Goal: Communication & Community: Answer question/provide support

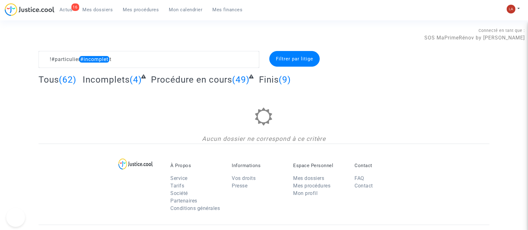
click at [71, 11] on span "Actus" at bounding box center [65, 10] width 13 height 6
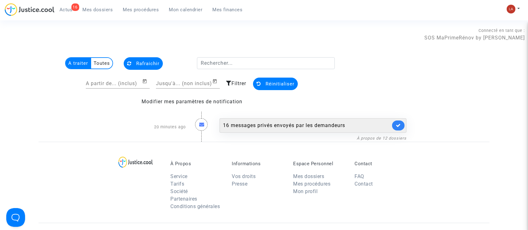
click at [354, 124] on div "16 messages privés envoyés par les demandeurs" at bounding box center [307, 126] width 168 height 8
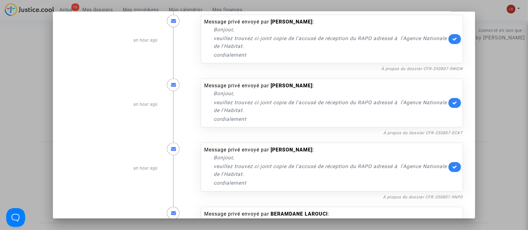
scroll to position [354, 0]
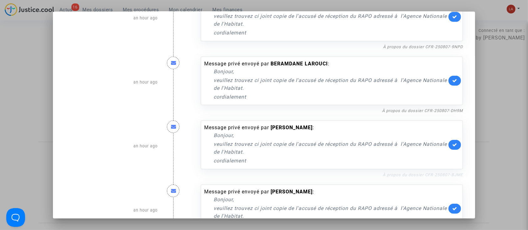
click at [396, 173] on link "À propos du dossier CFR-250807-BJME" at bounding box center [423, 175] width 80 height 5
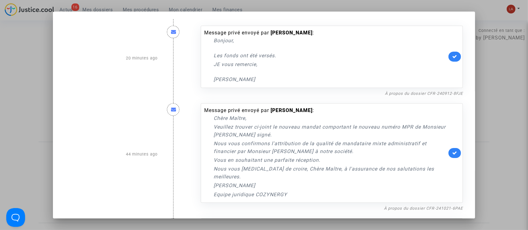
scroll to position [0, 0]
click at [15, 66] on div at bounding box center [264, 115] width 528 height 230
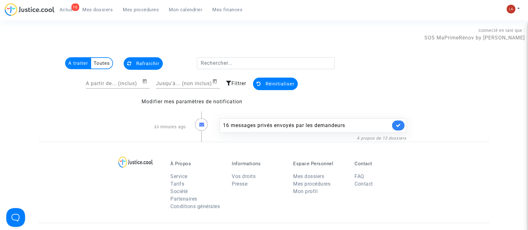
click at [147, 16] on div "16 Actus Mes dossiers Mes procédures Mon calendrier Mes finances" at bounding box center [126, 11] width 243 height 17
click at [126, 9] on span "Mes procédures" at bounding box center [141, 10] width 36 height 6
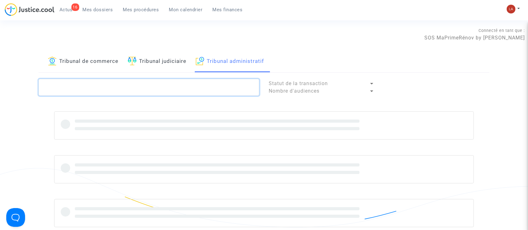
click at [147, 84] on textarea at bounding box center [149, 87] width 221 height 17
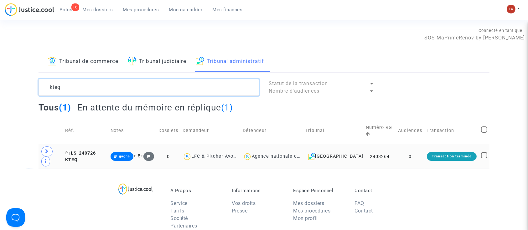
type textarea "kteq"
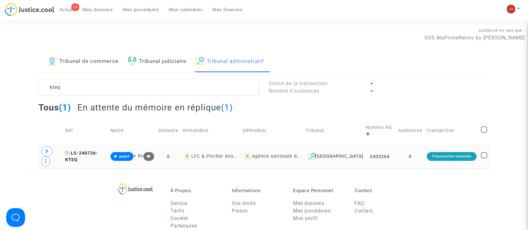
click at [93, 151] on span "LS-240726-KTEQ" at bounding box center [81, 157] width 33 height 12
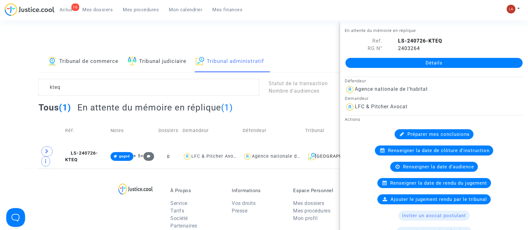
drag, startPoint x: 69, startPoint y: 8, endPoint x: 77, endPoint y: 8, distance: 7.5
click at [69, 8] on span "Actus" at bounding box center [65, 10] width 13 height 6
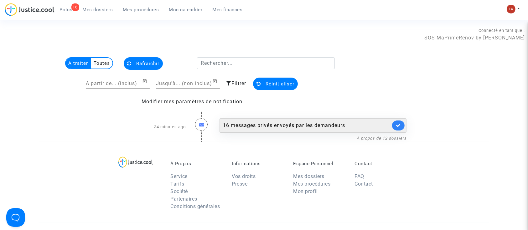
click at [279, 124] on div "16 messages privés envoyés par les demandeurs" at bounding box center [307, 126] width 168 height 8
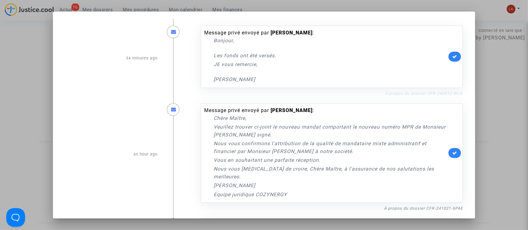
click at [439, 94] on link "À propos du dossier CFR-240912-8FJE" at bounding box center [424, 93] width 78 height 5
click at [454, 56] on link at bounding box center [454, 57] width 13 height 10
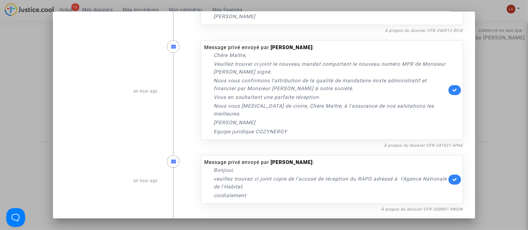
scroll to position [63, 0]
click at [414, 143] on link "À propos du dossier CFR-241021-6PAE" at bounding box center [423, 145] width 79 height 5
click at [451, 90] on link at bounding box center [454, 90] width 13 height 10
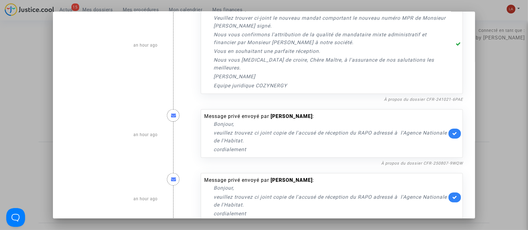
scroll to position [109, 0]
click at [393, 161] on link "À propos du dossier CFR-250807-9WQW" at bounding box center [422, 163] width 82 height 5
click at [452, 131] on icon at bounding box center [454, 133] width 5 height 5
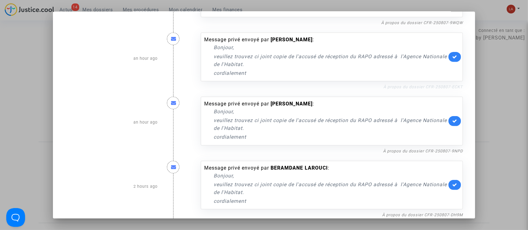
click at [423, 85] on link "À propos du dossier CFR-250807-ECKT" at bounding box center [423, 87] width 80 height 5
click at [452, 54] on icon at bounding box center [454, 56] width 5 height 5
click at [404, 149] on link "À propos du dossier CFR-250807-9NPD" at bounding box center [423, 151] width 80 height 5
click at [452, 119] on icon at bounding box center [454, 121] width 5 height 5
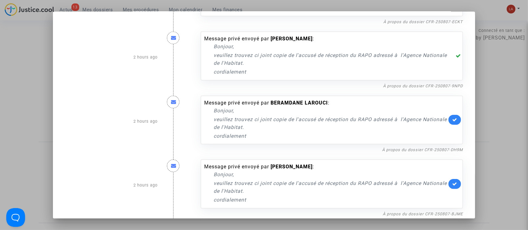
scroll to position [308, 0]
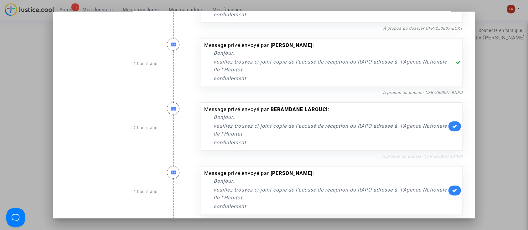
click at [427, 154] on link "À propos du dossier CFR-250807-DH9M" at bounding box center [422, 156] width 81 height 5
click at [452, 124] on icon at bounding box center [454, 126] width 5 height 5
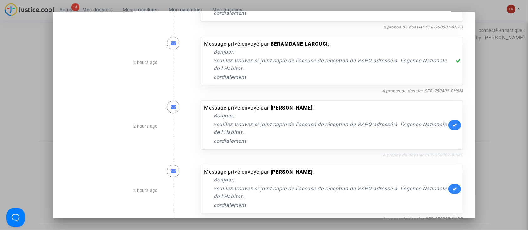
scroll to position [374, 0]
click at [420, 153] on link "À propos du dossier CFR-250807-BJME" at bounding box center [423, 155] width 80 height 5
click at [452, 122] on icon at bounding box center [454, 124] width 5 height 5
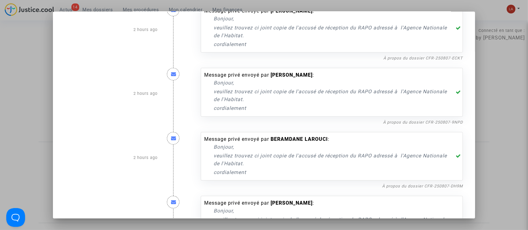
scroll to position [277, 0]
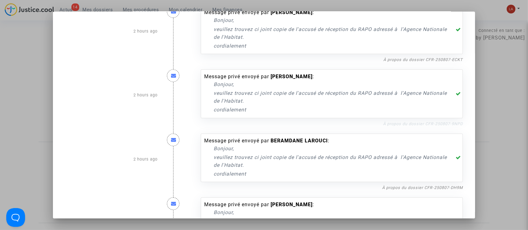
click at [439, 121] on link "À propos du dossier CFR-250807-9NPD" at bounding box center [423, 123] width 80 height 5
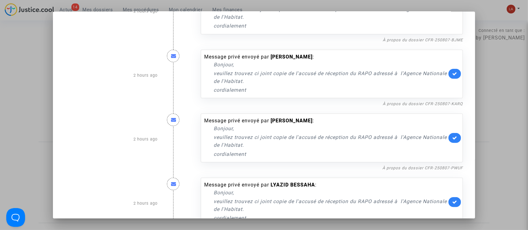
scroll to position [490, 0]
click at [435, 101] on link "À propos du dossier CFR-250807-KARQ" at bounding box center [423, 103] width 80 height 5
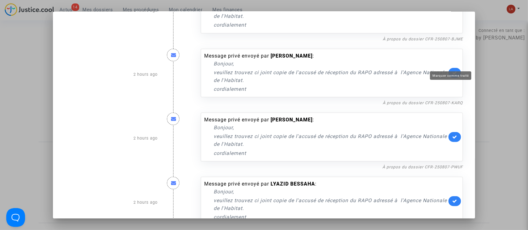
click at [452, 70] on icon at bounding box center [454, 72] width 5 height 5
click at [404, 165] on link "À propos du dossier CFR-250807-PWUF" at bounding box center [422, 167] width 80 height 5
click at [452, 135] on icon at bounding box center [454, 137] width 5 height 5
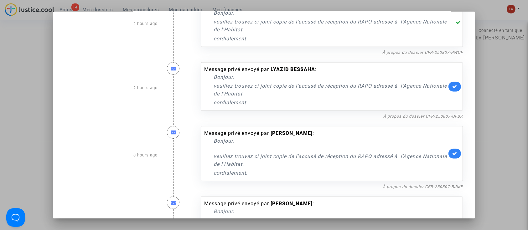
scroll to position [606, 0]
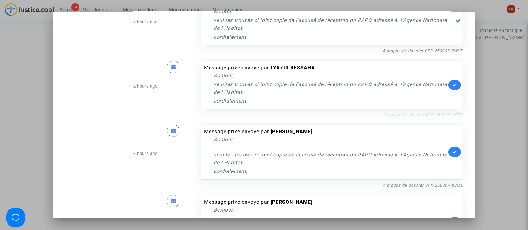
click at [423, 112] on link "À propos du dossier CFR-250807-UFBR" at bounding box center [423, 114] width 80 height 5
click at [453, 83] on icon at bounding box center [454, 85] width 5 height 5
click at [406, 183] on link "À propos du dossier CFR-250807-BJME" at bounding box center [423, 185] width 80 height 5
click at [452, 150] on icon at bounding box center [454, 152] width 5 height 5
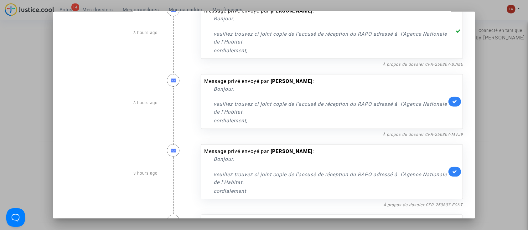
scroll to position [728, 0]
click at [408, 131] on link "À propos du dossier CFR-250807-MVJ9" at bounding box center [423, 133] width 80 height 5
click at [452, 98] on icon at bounding box center [454, 100] width 5 height 5
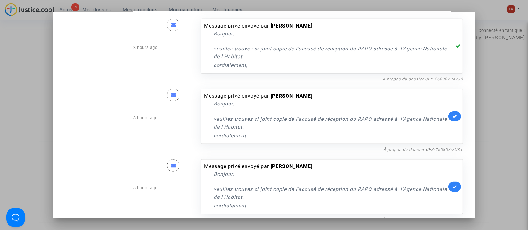
scroll to position [783, 0]
drag, startPoint x: 389, startPoint y: 143, endPoint x: 409, endPoint y: 137, distance: 21.8
click at [409, 145] on div "À propos du dossier CFR-250807-ECKT" at bounding box center [332, 149] width 262 height 8
click at [411, 147] on link "À propos du dossier CFR-250807-ECKT" at bounding box center [423, 149] width 80 height 5
click at [449, 101] on div "Message privé envoyé par MOHAMED DADDA : Bonjour, veuillez trouvez ci joint cop…" at bounding box center [332, 115] width 262 height 55
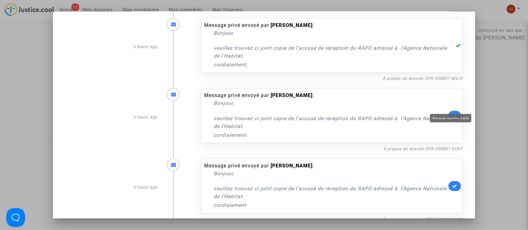
click at [452, 113] on icon at bounding box center [454, 115] width 5 height 5
click at [420, 217] on link "À propos du dossier CFR-250807-KARQ" at bounding box center [423, 219] width 80 height 5
click at [452, 184] on icon at bounding box center [454, 186] width 5 height 5
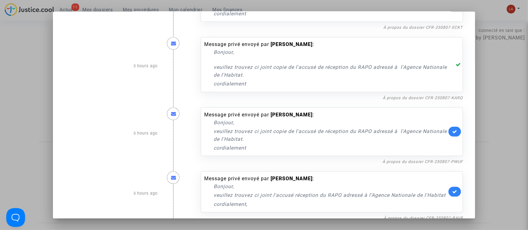
scroll to position [914, 0]
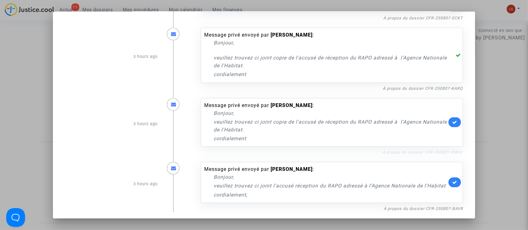
click at [430, 150] on link "À propos du dossier CFR-250807-PWUF" at bounding box center [422, 152] width 80 height 5
click at [456, 117] on link at bounding box center [454, 122] width 13 height 10
click at [422, 210] on div "À propos du dossier CFR-250807-BAV8" at bounding box center [332, 209] width 262 height 8
click at [418, 209] on link "À propos du dossier CFR-250807-BAV8" at bounding box center [423, 208] width 79 height 5
click at [452, 180] on icon at bounding box center [454, 182] width 5 height 5
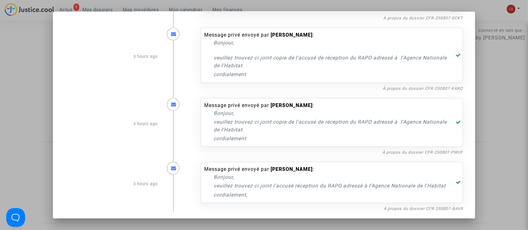
click at [493, 117] on div at bounding box center [264, 115] width 528 height 230
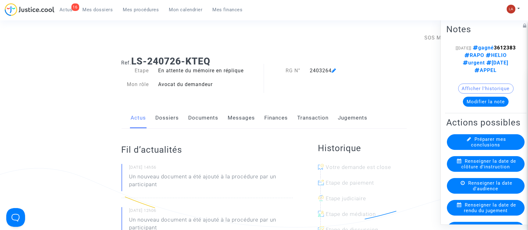
click at [198, 119] on link "Documents" at bounding box center [204, 118] width 30 height 21
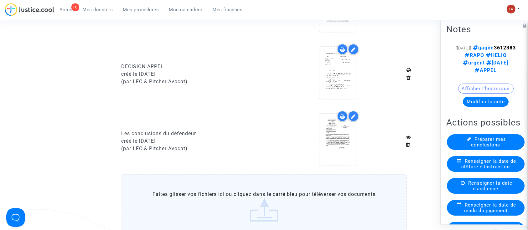
scroll to position [546, 0]
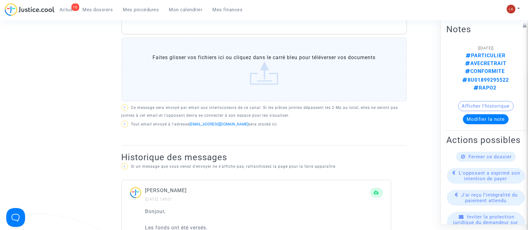
scroll to position [167, 0]
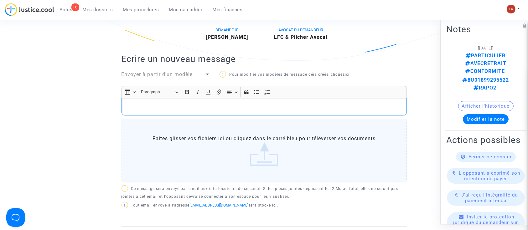
click at [130, 112] on div "Rich Text Editor, main" at bounding box center [263, 107] width 285 height 18
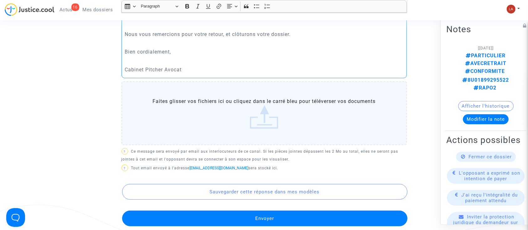
scroll to position [279, 0]
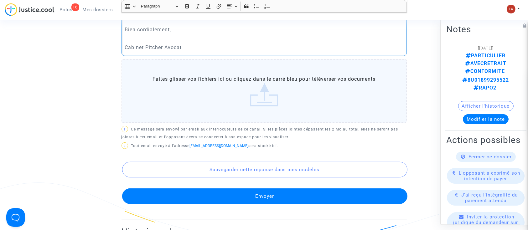
click at [181, 198] on button "Envoyer" at bounding box center [264, 197] width 285 height 16
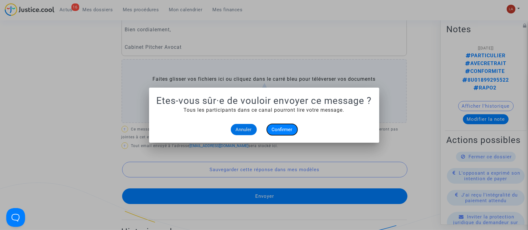
click at [284, 130] on span "Confirmer" at bounding box center [282, 130] width 21 height 6
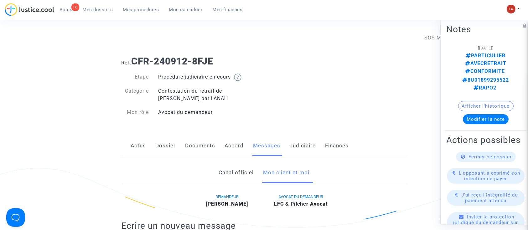
scroll to position [279, 0]
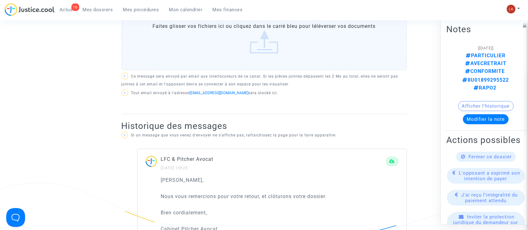
click at [464, 152] on div "Fermer ce dossier" at bounding box center [486, 157] width 60 height 10
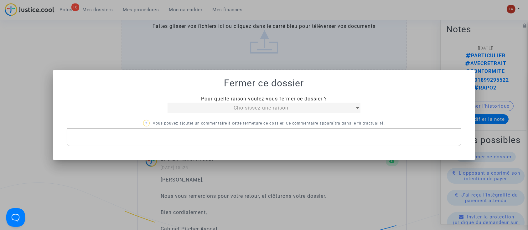
click at [292, 114] on div "Pour quelle raison voulez-vous fermer ce dossier ? Choisissez une raison ? Vous…" at bounding box center [264, 120] width 395 height 51
click at [254, 102] on div "Pour quelle raison voulez-vous fermer ce dossier ? Choisissez une raison" at bounding box center [264, 104] width 202 height 18
click at [252, 109] on span "Choisissez une raison" at bounding box center [261, 108] width 55 height 6
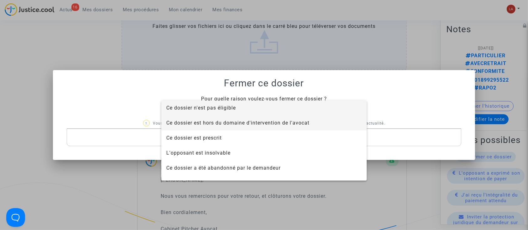
scroll to position [40, 0]
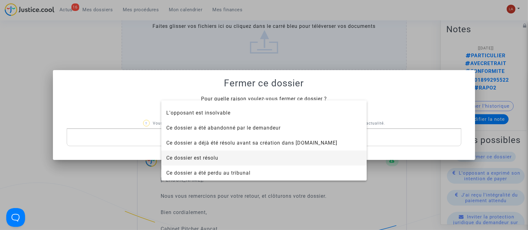
click at [210, 155] on span "Ce dossier est résolu" at bounding box center [192, 158] width 52 height 6
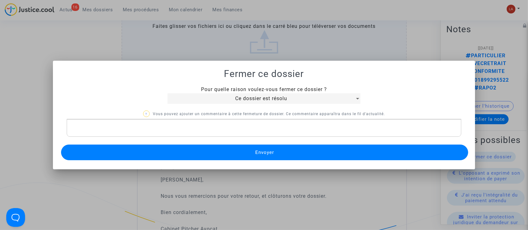
click at [184, 127] on p "Rich Text Editor, main" at bounding box center [264, 128] width 388 height 8
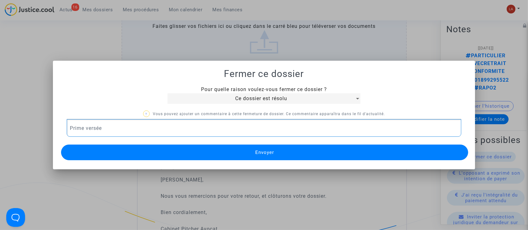
click at [179, 156] on button "Envoyer" at bounding box center [264, 153] width 407 height 16
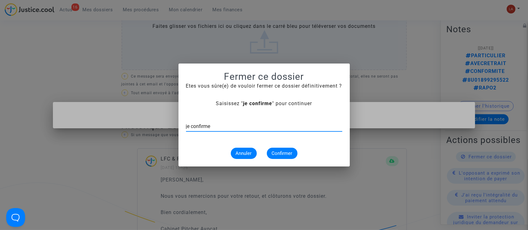
type input "je confirme"
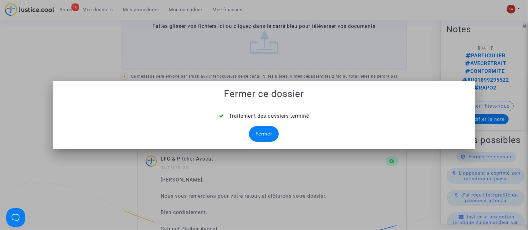
click at [264, 138] on div "Fermer" at bounding box center [264, 134] width 30 height 16
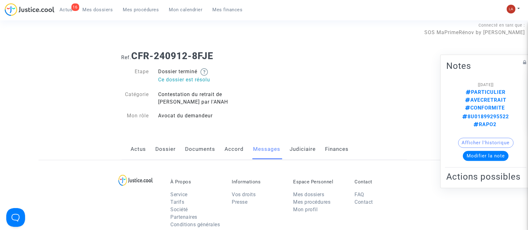
scroll to position [0, 0]
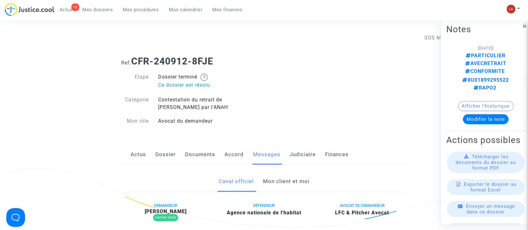
click at [295, 154] on link "Judiciaire" at bounding box center [303, 154] width 26 height 21
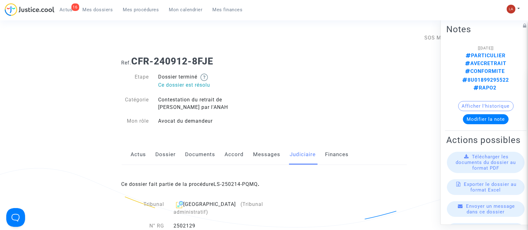
click at [240, 181] on div "Ce dossier fait partie de la procédure LS-250214-PQMQ ." at bounding box center [263, 179] width 285 height 29
click at [238, 184] on link "LS-250214-PQMQ" at bounding box center [236, 184] width 44 height 6
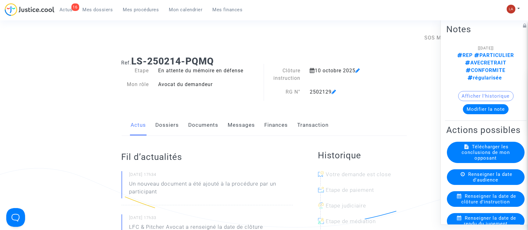
click at [480, 104] on button "Modifier la note" at bounding box center [486, 109] width 46 height 10
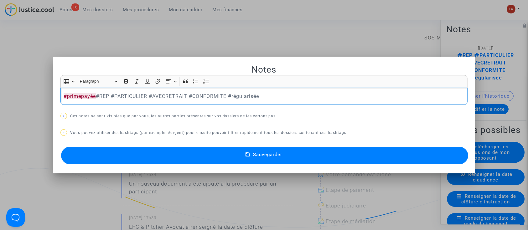
click at [346, 162] on button "Sauvegarder" at bounding box center [264, 156] width 407 height 18
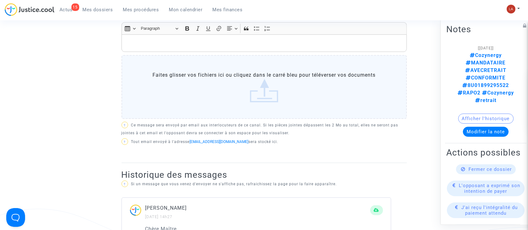
scroll to position [225, 0]
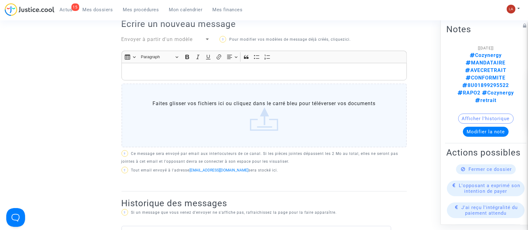
click at [145, 36] on span "Envoyer à partir d'un modèle" at bounding box center [156, 39] width 71 height 6
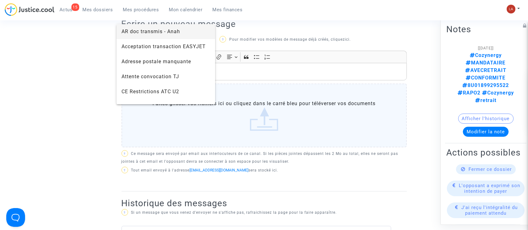
click at [144, 33] on span "AR doc transmis - Anah" at bounding box center [150, 31] width 59 height 6
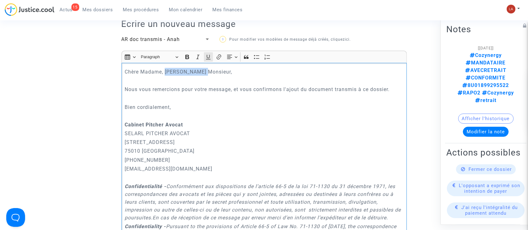
drag, startPoint x: 165, startPoint y: 62, endPoint x: 210, endPoint y: 53, distance: 46.4
click at [210, 53] on div "Rich Text Editor Insert table Insert table Heading Paragraph Paragraph Heading …" at bounding box center [263, 176] width 285 height 250
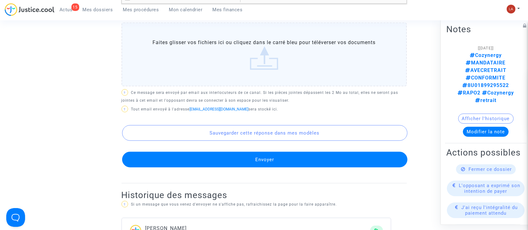
scroll to position [506, 0]
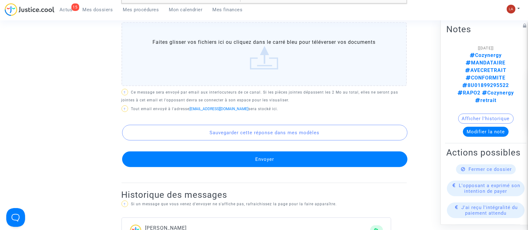
click at [205, 157] on button "Envoyer" at bounding box center [264, 160] width 285 height 16
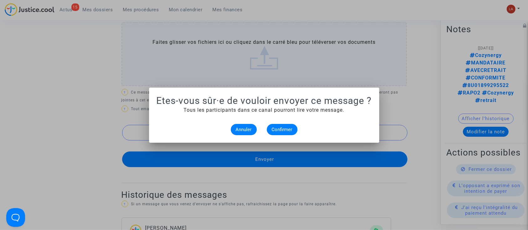
scroll to position [0, 0]
click at [282, 132] on span "Confirmer" at bounding box center [282, 130] width 21 height 6
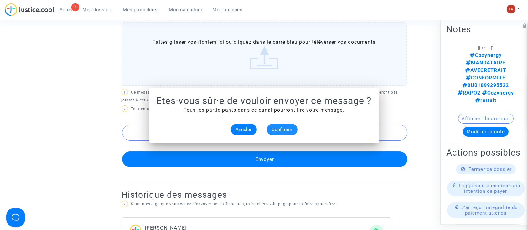
scroll to position [506, 0]
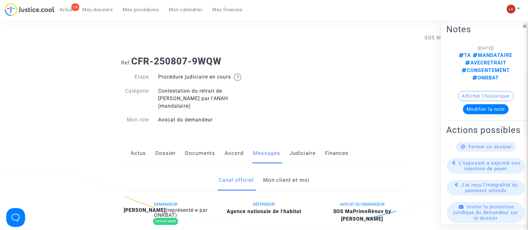
click at [271, 173] on link "Mon client et moi" at bounding box center [286, 180] width 46 height 21
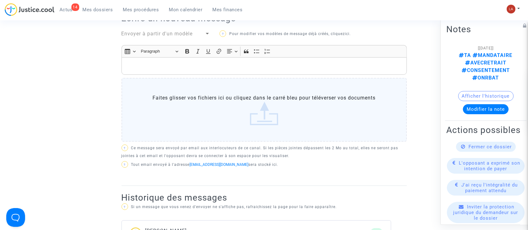
scroll to position [230, 0]
click at [190, 30] on span "Envoyer à partir d'un modèle" at bounding box center [156, 33] width 71 height 6
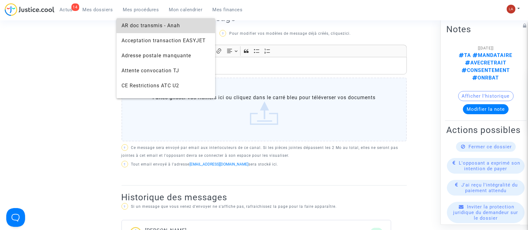
click at [175, 31] on span "AR doc transmis - Anah" at bounding box center [165, 25] width 89 height 15
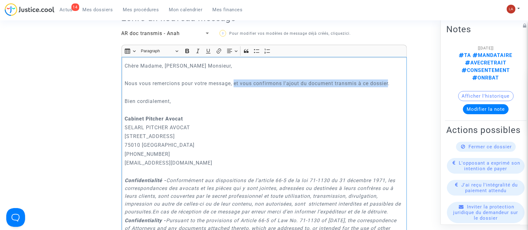
drag, startPoint x: 235, startPoint y: 77, endPoint x: 390, endPoint y: 73, distance: 155.7
click at [390, 80] on p "Nous vous remercions pour votre message, et vous confirmons l'ajout du document…" at bounding box center [264, 84] width 279 height 8
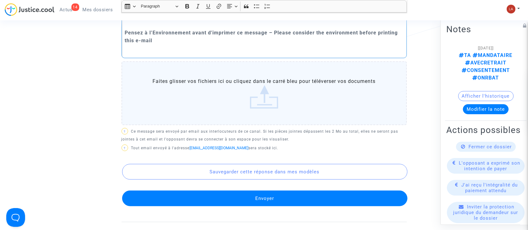
scroll to position [468, 0]
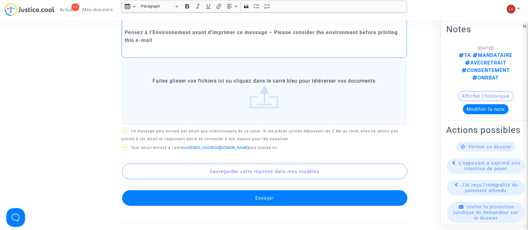
click at [276, 194] on button "Envoyer" at bounding box center [264, 198] width 285 height 16
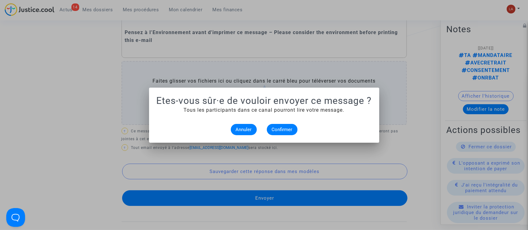
scroll to position [0, 0]
click at [286, 128] on span "Confirmer" at bounding box center [282, 130] width 21 height 6
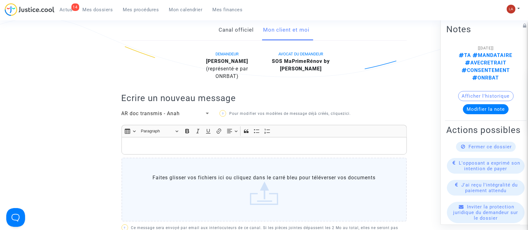
scroll to position [141, 0]
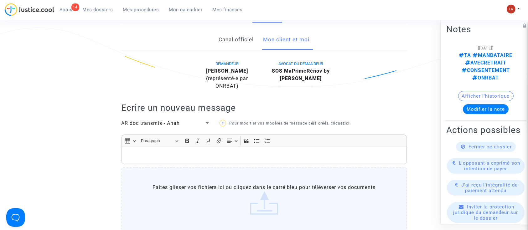
click at [225, 68] on b "RAMY BOTROS" at bounding box center [227, 71] width 42 height 6
copy div "RAMY BOTROS (représenté·e par ONRBAT)"
click at [206, 67] on div "RAMY BOTROS (représenté·e par ONRBAT)" at bounding box center [227, 78] width 64 height 23
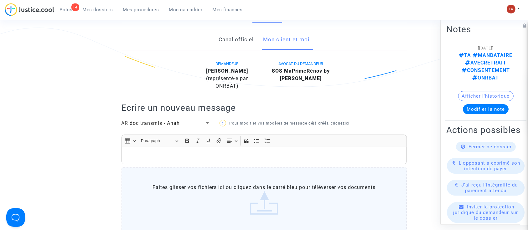
drag, startPoint x: 206, startPoint y: 65, endPoint x: 206, endPoint y: 60, distance: 4.7
click at [206, 67] on div "RAMY BOTROS (représenté·e par ONRBAT)" at bounding box center [227, 78] width 64 height 23
drag, startPoint x: 206, startPoint y: 60, endPoint x: 246, endPoint y: 61, distance: 39.8
click at [246, 67] on div "RAMY BOTROS (représenté·e par ONRBAT)" at bounding box center [227, 78] width 64 height 23
copy b "RAMY BOTROS"
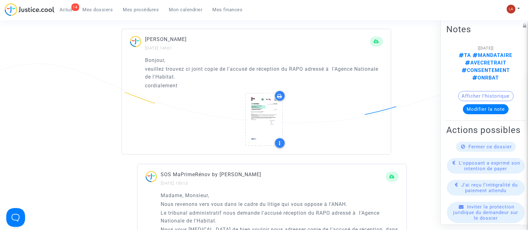
scroll to position [737, 0]
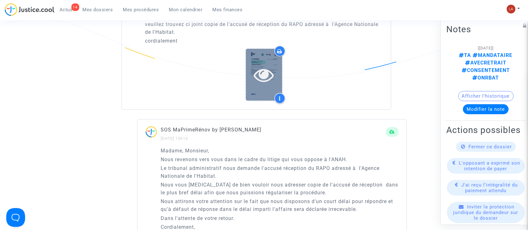
click at [261, 67] on icon at bounding box center [264, 75] width 20 height 20
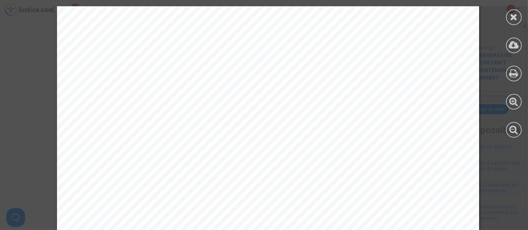
scroll to position [199, 0]
click at [509, 46] on icon at bounding box center [514, 44] width 10 height 9
click at [510, 18] on icon at bounding box center [514, 16] width 8 height 9
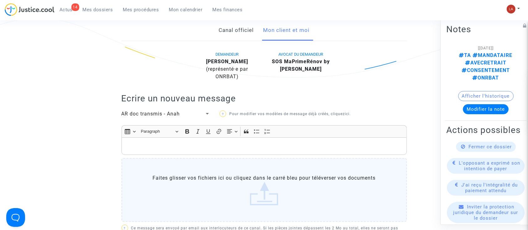
scroll to position [113, 0]
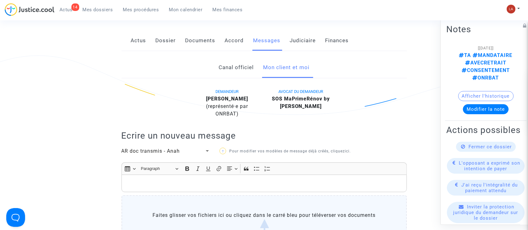
click at [298, 32] on link "Judiciaire" at bounding box center [303, 40] width 26 height 21
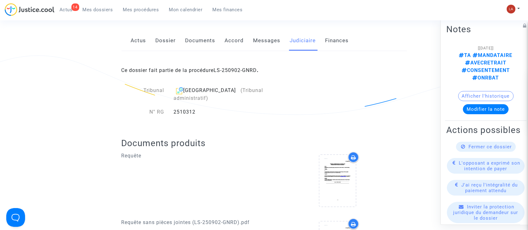
click at [179, 108] on div "2510312" at bounding box center [232, 112] width 127 height 8
copy div "2510312"
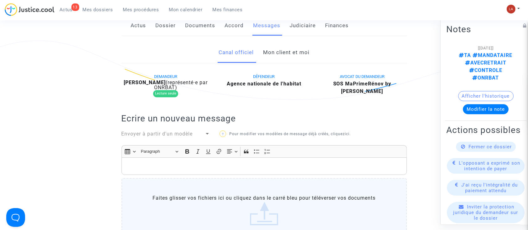
scroll to position [125, 0]
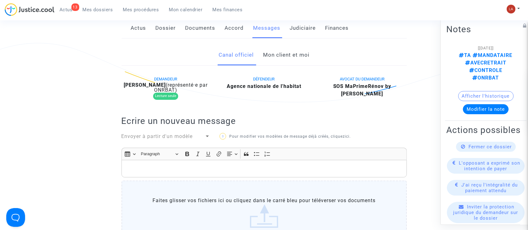
click at [288, 45] on link "Mon client et moi" at bounding box center [286, 55] width 46 height 21
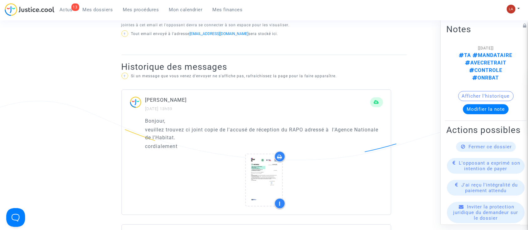
scroll to position [360, 0]
drag, startPoint x: 145, startPoint y: 92, endPoint x: 194, endPoint y: 93, distance: 48.5
click at [194, 97] on p "[PERSON_NAME]" at bounding box center [257, 101] width 225 height 8
copy p "[PERSON_NAME]"
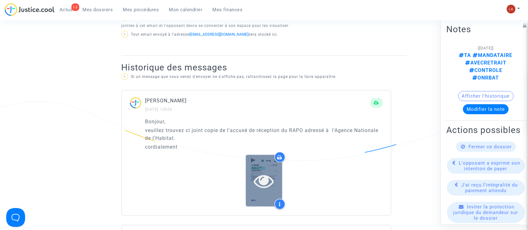
click at [263, 172] on icon at bounding box center [264, 181] width 20 height 20
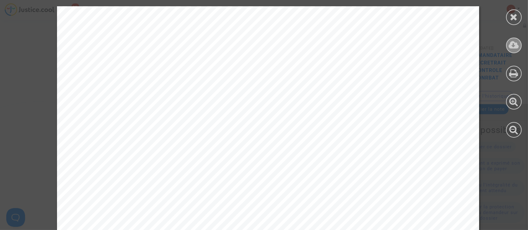
click at [515, 44] on icon at bounding box center [514, 44] width 10 height 9
click at [514, 21] on icon at bounding box center [514, 16] width 8 height 9
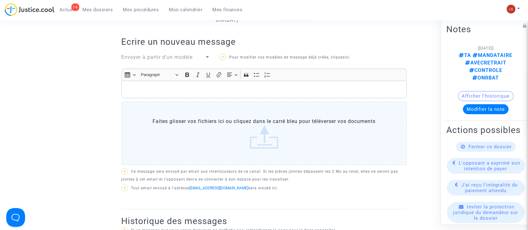
scroll to position [205, 0]
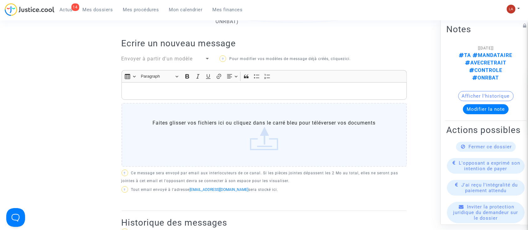
click at [159, 56] on span "Envoyer à partir d'un modèle" at bounding box center [156, 59] width 71 height 6
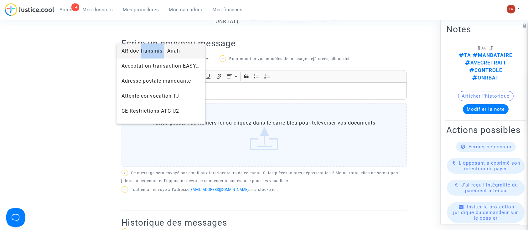
click at [159, 53] on span "AR doc transmis - Anah" at bounding box center [150, 51] width 59 height 6
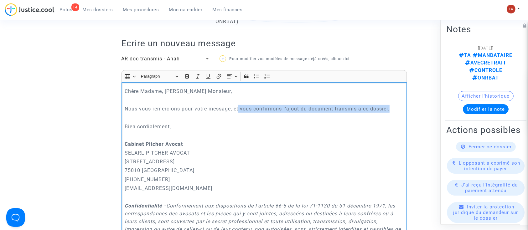
drag, startPoint x: 391, startPoint y: 100, endPoint x: 240, endPoint y: 99, distance: 151.6
click at [240, 105] on p "Nous vous remercions pour votre message, et vous confirmons l'ajout du document…" at bounding box center [264, 109] width 279 height 8
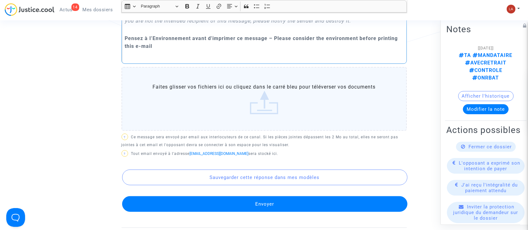
scroll to position [466, 0]
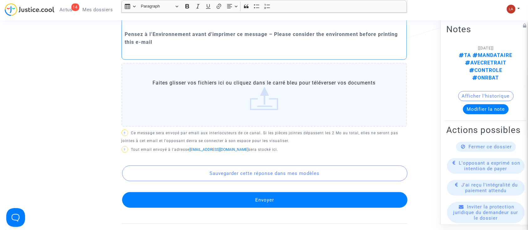
click at [221, 194] on button "Envoyer" at bounding box center [264, 200] width 285 height 16
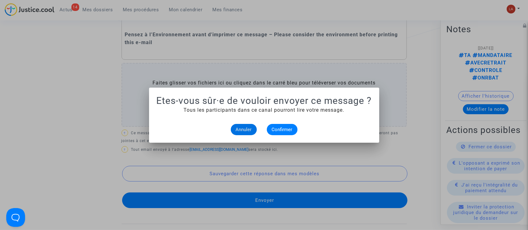
click at [284, 135] on mat-dialog-container "Etes-vous sûr·e de vouloir envoyer ce message ? Tous les participants dans ce c…" at bounding box center [264, 115] width 230 height 55
click at [278, 129] on span "Confirmer" at bounding box center [282, 130] width 21 height 6
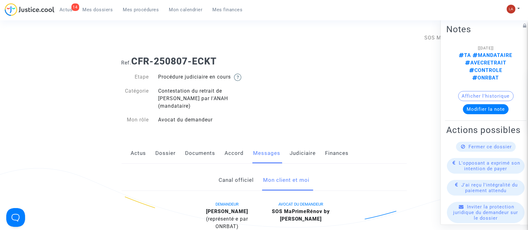
click at [302, 145] on link "Judiciaire" at bounding box center [303, 153] width 26 height 21
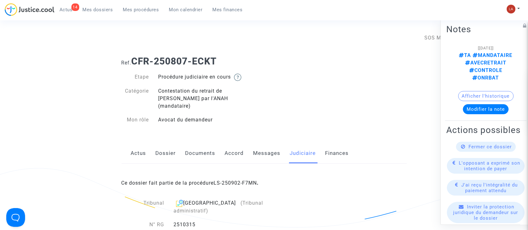
click at [187, 221] on div "2510315" at bounding box center [232, 225] width 127 height 8
copy div "2510315"
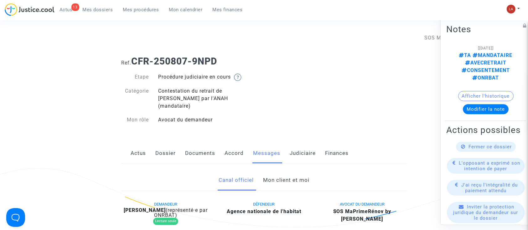
click at [282, 172] on link "Mon client et moi" at bounding box center [286, 180] width 46 height 21
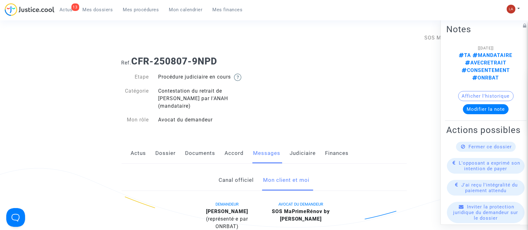
scroll to position [165, 0]
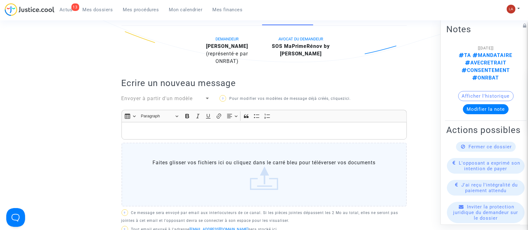
click at [222, 43] on b "[PERSON_NAME]" at bounding box center [227, 46] width 42 height 6
click at [222, 43] on b "YAMINA KEBIR" at bounding box center [227, 46] width 42 height 6
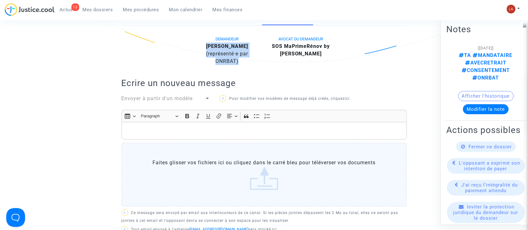
click at [240, 43] on b "YAMINA KEBIR" at bounding box center [227, 46] width 42 height 6
click at [248, 43] on div "YAMINA KEBIR (représenté·e par ONRBAT)" at bounding box center [227, 54] width 64 height 23
drag, startPoint x: 245, startPoint y: 35, endPoint x: 205, endPoint y: 38, distance: 40.2
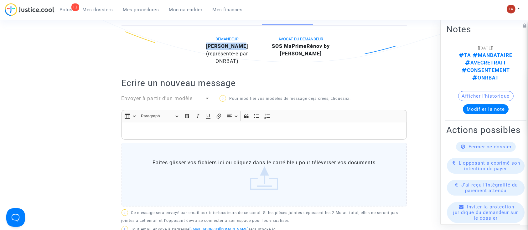
click at [205, 43] on div "YAMINA KEBIR (représenté·e par ONRBAT)" at bounding box center [227, 54] width 64 height 23
copy b "YAMINA KEBIR"
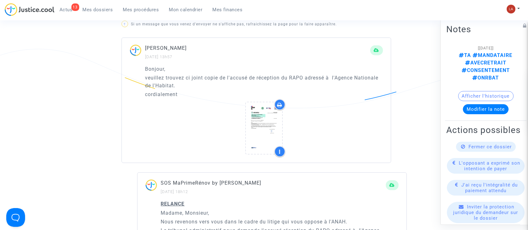
scroll to position [412, 0]
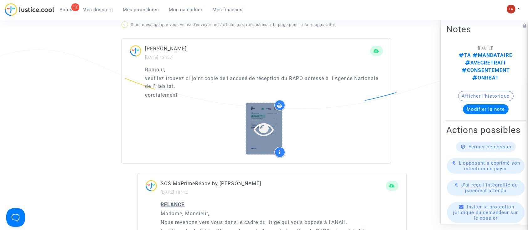
click at [252, 127] on div at bounding box center [264, 129] width 36 height 20
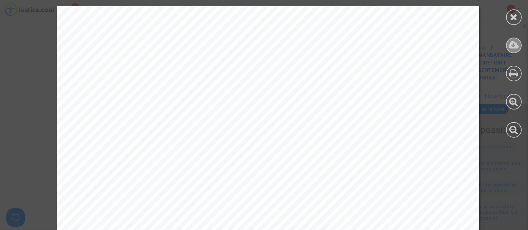
click at [519, 44] on icon at bounding box center [514, 44] width 10 height 9
click at [506, 22] on div at bounding box center [514, 72] width 28 height 144
click at [509, 20] on div at bounding box center [514, 17] width 16 height 16
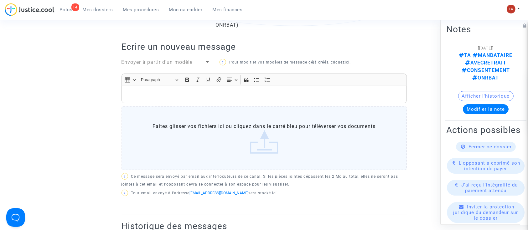
scroll to position [164, 0]
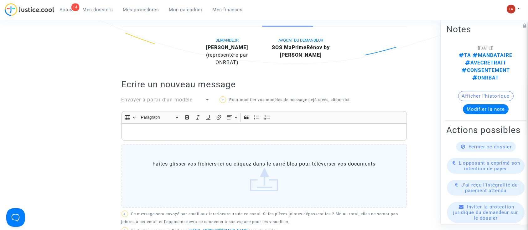
click at [175, 97] on span "Envoyer à partir d'un modèle" at bounding box center [156, 100] width 71 height 6
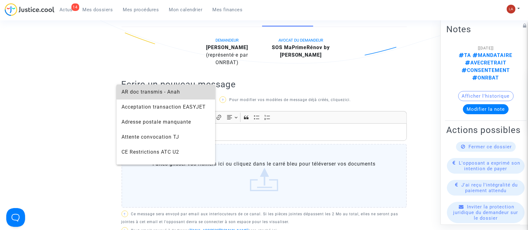
click at [169, 91] on span "AR doc transmis - Anah" at bounding box center [150, 92] width 59 height 6
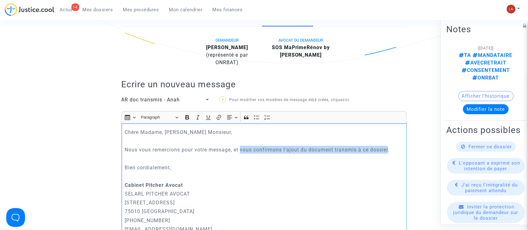
drag, startPoint x: 241, startPoint y: 141, endPoint x: 391, endPoint y: 141, distance: 150.0
click at [391, 146] on p "Nous vous remercions pour votre message, et vous confirmons l'ajout du document…" at bounding box center [264, 150] width 279 height 8
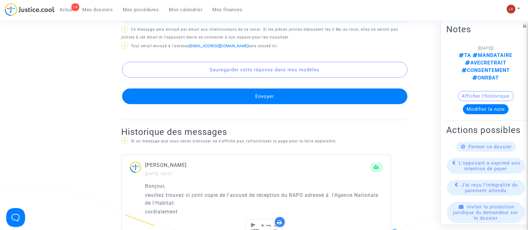
scroll to position [571, 0]
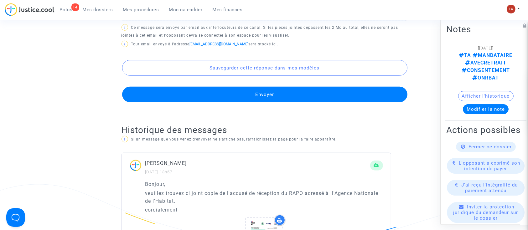
click at [254, 94] on button "Envoyer" at bounding box center [264, 95] width 285 height 16
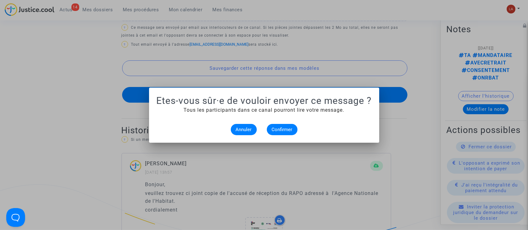
scroll to position [0, 0]
click at [277, 125] on button "Confirmer" at bounding box center [282, 129] width 31 height 11
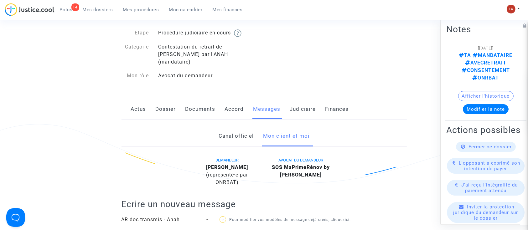
scroll to position [38, 0]
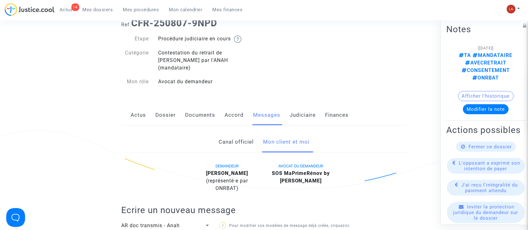
click at [300, 111] on link "Judiciaire" at bounding box center [303, 115] width 26 height 21
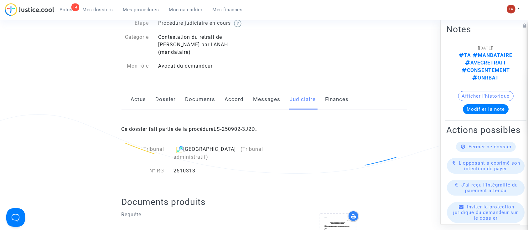
scroll to position [54, 0]
click at [189, 167] on div "2510313" at bounding box center [232, 171] width 127 height 8
copy div "2510313"
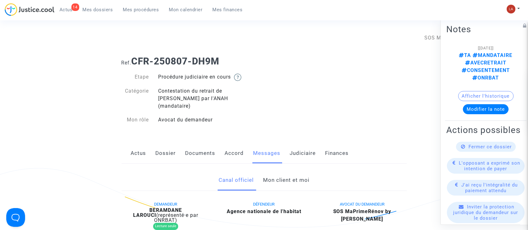
click at [292, 170] on link "Mon client et moi" at bounding box center [286, 180] width 46 height 21
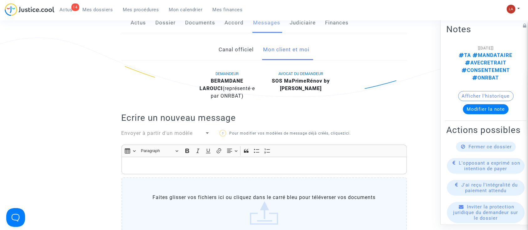
scroll to position [131, 0]
drag, startPoint x: 256, startPoint y: 71, endPoint x: 199, endPoint y: 70, distance: 58.0
click at [199, 77] on div "[PERSON_NAME] (représenté·e par ONRBAT)" at bounding box center [227, 88] width 64 height 23
copy b "BERAMDANE LAROUCI"
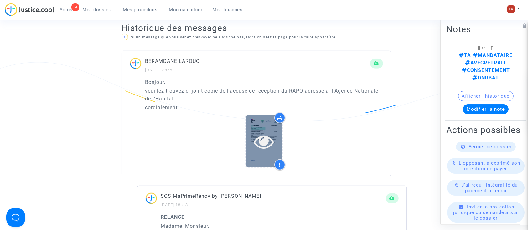
scroll to position [401, 0]
click at [261, 119] on div at bounding box center [264, 141] width 36 height 52
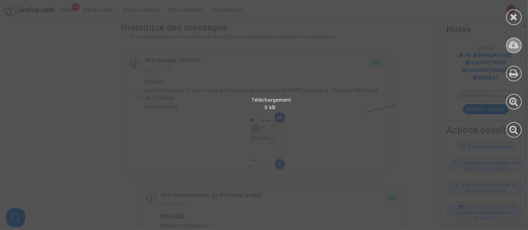
click at [515, 43] on icon at bounding box center [514, 44] width 10 height 9
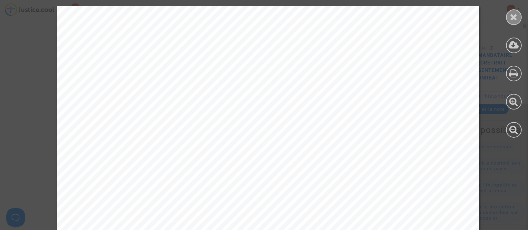
click at [514, 18] on icon at bounding box center [514, 16] width 8 height 9
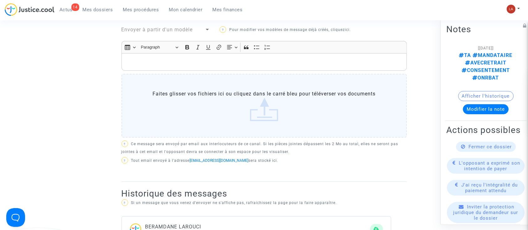
scroll to position [202, 0]
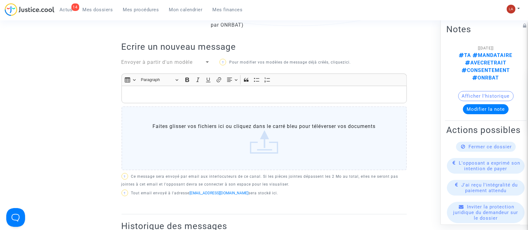
click at [139, 59] on span "Envoyer à partir d'un modèle" at bounding box center [156, 62] width 71 height 6
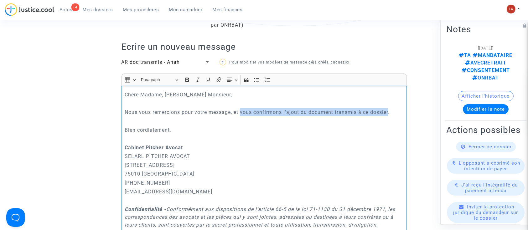
drag, startPoint x: 241, startPoint y: 104, endPoint x: 391, endPoint y: 102, distance: 150.3
click at [391, 108] on p "Nous vous remercions pour votre message, et vous confirmons l'ajout du document…" at bounding box center [264, 112] width 279 height 8
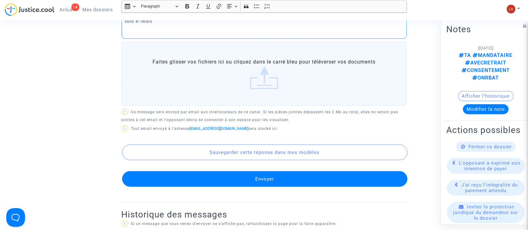
scroll to position [488, 0]
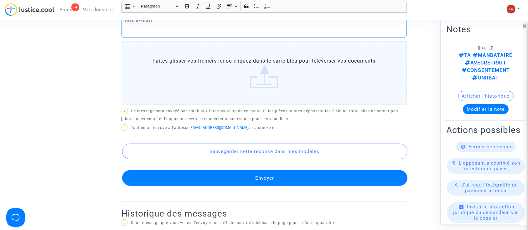
click at [318, 175] on button "Envoyer" at bounding box center [264, 178] width 285 height 16
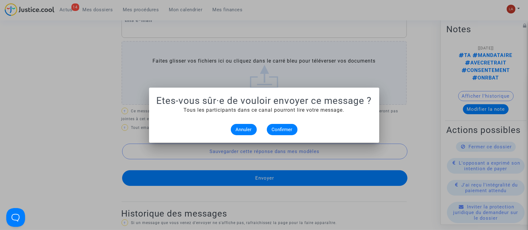
scroll to position [0, 0]
click at [286, 124] on button "Confirmer" at bounding box center [282, 129] width 31 height 11
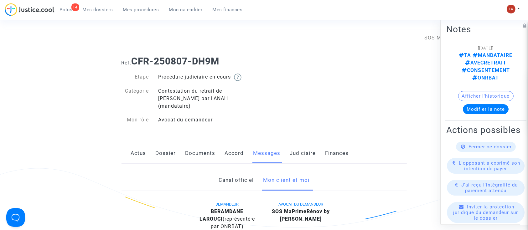
click at [292, 145] on link "Judiciaire" at bounding box center [303, 153] width 26 height 21
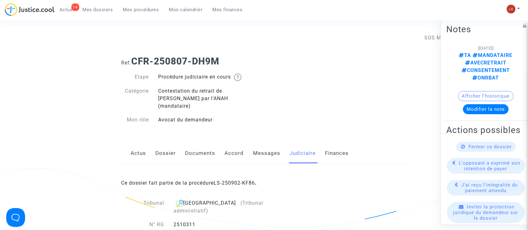
scroll to position [81, 0]
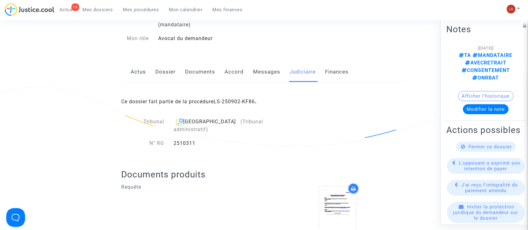
click at [189, 140] on div "2510311" at bounding box center [232, 144] width 127 height 8
copy div "2510311"
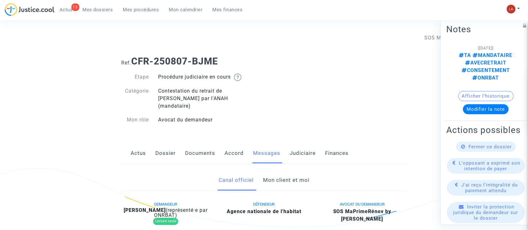
click at [279, 180] on link "Mon client et moi" at bounding box center [286, 180] width 46 height 21
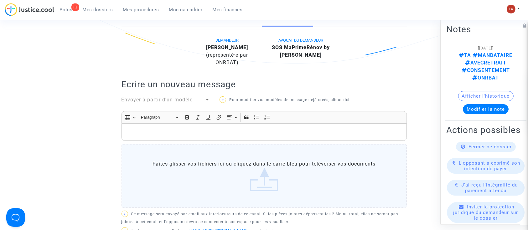
scroll to position [158, 0]
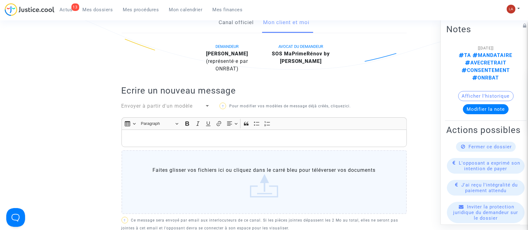
drag, startPoint x: 248, startPoint y: 51, endPoint x: 206, endPoint y: 46, distance: 41.9
click at [206, 50] on div "[PERSON_NAME] (représenté·e par ONRBAT)" at bounding box center [227, 61] width 64 height 23
copy b "[PERSON_NAME]"
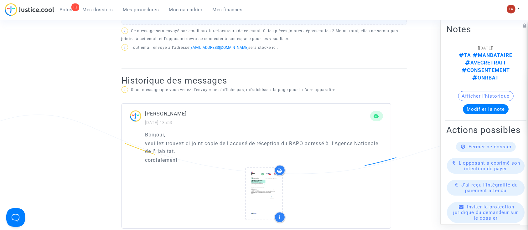
scroll to position [374, 0]
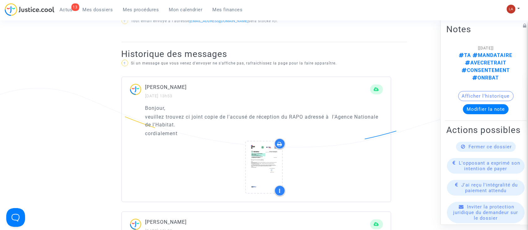
click at [252, 138] on upload-item at bounding box center [264, 168] width 43 height 60
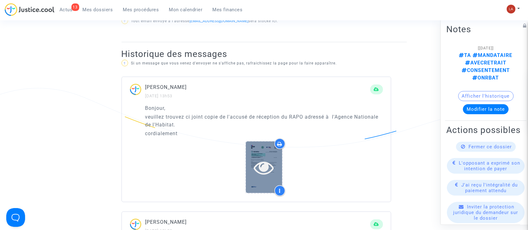
click at [258, 151] on div at bounding box center [264, 168] width 36 height 52
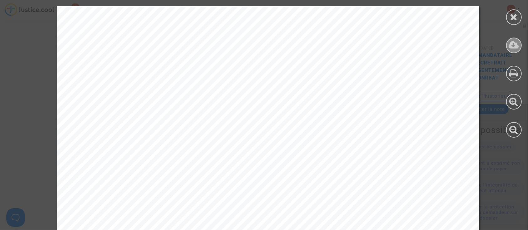
click at [515, 51] on div at bounding box center [514, 46] width 16 height 16
click at [514, 19] on icon at bounding box center [514, 16] width 8 height 9
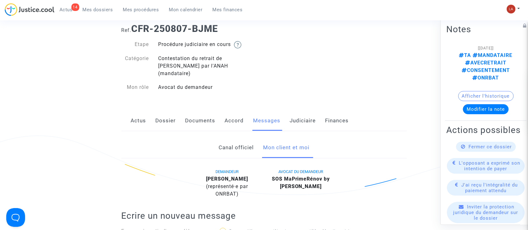
click at [294, 113] on link "Judiciaire" at bounding box center [303, 121] width 26 height 21
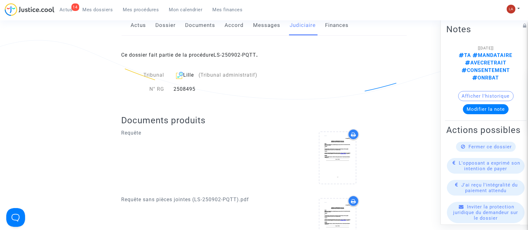
scroll to position [129, 0]
click at [184, 84] on div "2508495" at bounding box center [232, 88] width 127 height 8
copy div "2508495"
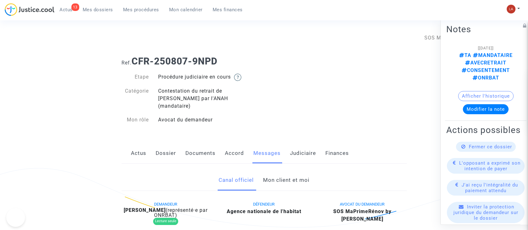
click at [173, 143] on link "Dossier" at bounding box center [166, 153] width 20 height 21
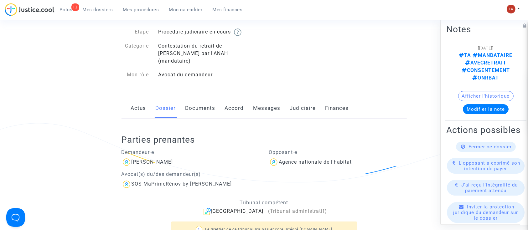
scroll to position [20, 0]
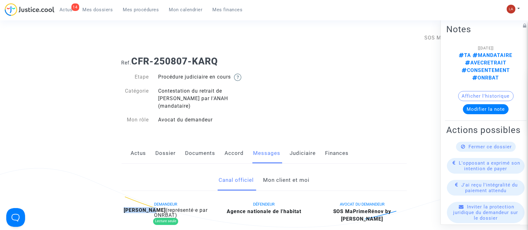
drag, startPoint x: 159, startPoint y: 200, endPoint x: 126, endPoint y: 203, distance: 33.3
click at [126, 208] on div "[PERSON_NAME] (représenté·e par ONRBAT)" at bounding box center [165, 213] width 89 height 10
copy b "[PERSON_NAME]"
click at [287, 170] on link "Mon client et moi" at bounding box center [286, 180] width 46 height 21
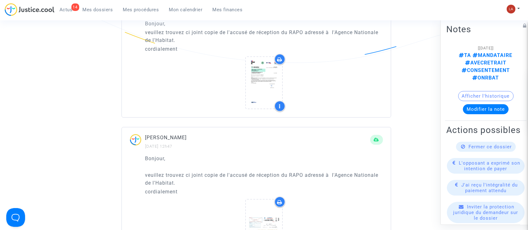
scroll to position [453, 0]
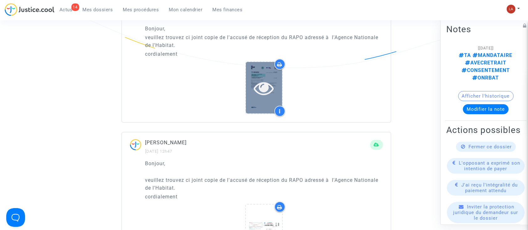
click at [259, 87] on icon at bounding box center [264, 88] width 20 height 20
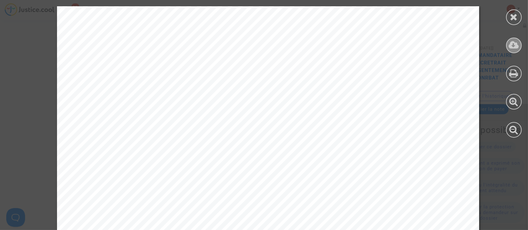
click at [516, 40] on icon at bounding box center [514, 44] width 10 height 9
click at [515, 16] on icon at bounding box center [514, 16] width 8 height 9
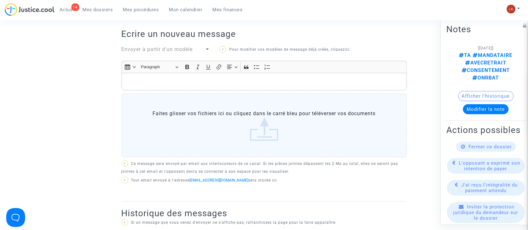
scroll to position [214, 0]
click at [149, 47] on span "Envoyer à partir d'un modèle" at bounding box center [156, 50] width 71 height 6
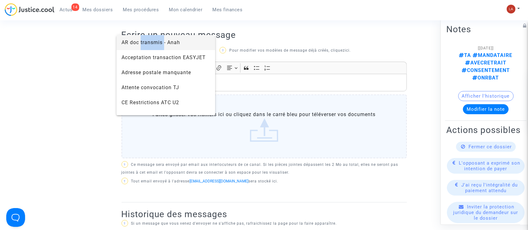
click at [149, 42] on span "AR doc transmis - Anah" at bounding box center [150, 42] width 59 height 6
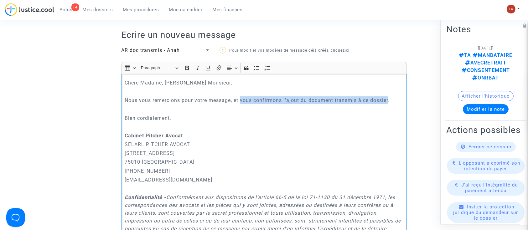
drag, startPoint x: 242, startPoint y: 91, endPoint x: 390, endPoint y: 95, distance: 147.8
click at [390, 96] on p "Nous vous remercions pour votre message, et vous confirmons l'ajout du document…" at bounding box center [264, 100] width 279 height 8
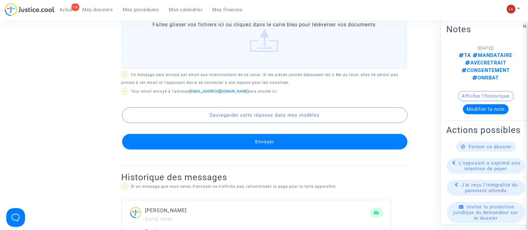
scroll to position [525, 0]
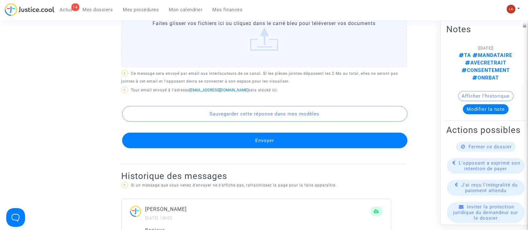
click at [271, 147] on button "Envoyer" at bounding box center [264, 141] width 285 height 16
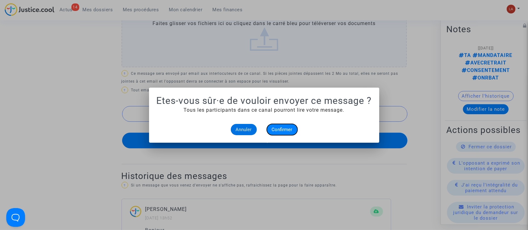
click at [282, 128] on span "Confirmer" at bounding box center [282, 130] width 21 height 6
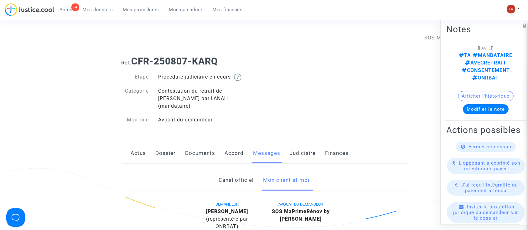
click at [303, 143] on link "Judiciaire" at bounding box center [303, 153] width 26 height 21
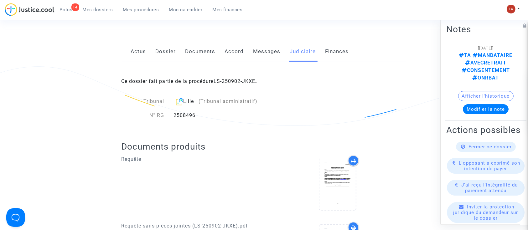
scroll to position [106, 0]
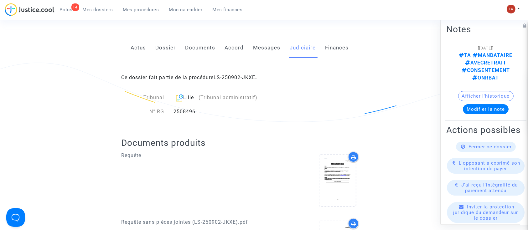
click at [184, 108] on div "2508496" at bounding box center [232, 112] width 127 height 8
copy div "2508496"
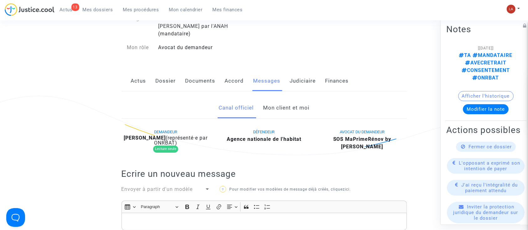
scroll to position [79, 0]
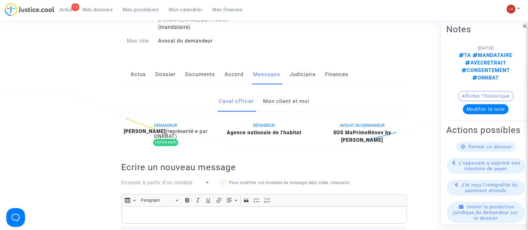
drag, startPoint x: 200, startPoint y: 124, endPoint x: 134, endPoint y: 121, distance: 66.8
click at [134, 128] on b "[PERSON_NAME]" at bounding box center [145, 131] width 42 height 6
drag, startPoint x: 130, startPoint y: 121, endPoint x: 201, endPoint y: 123, distance: 70.8
click at [201, 129] on div "[PERSON_NAME] (représenté·e par ONRBAT)" at bounding box center [165, 134] width 89 height 10
copy b "[PERSON_NAME]"
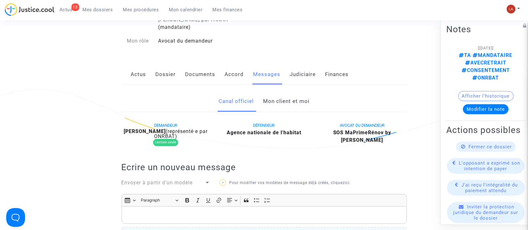
click at [283, 91] on link "Mon client et moi" at bounding box center [286, 101] width 46 height 21
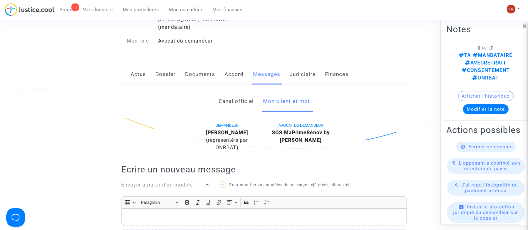
scroll to position [231, 0]
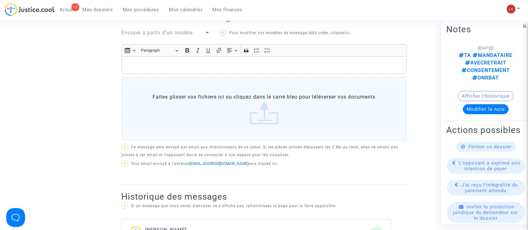
click at [180, 34] on span "Envoyer à partir d'un modèle" at bounding box center [156, 33] width 71 height 6
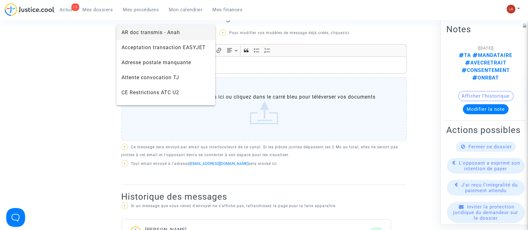
click at [157, 36] on span "AR doc transmis - Anah" at bounding box center [165, 32] width 89 height 15
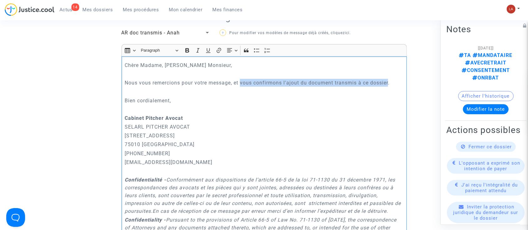
drag, startPoint x: 241, startPoint y: 82, endPoint x: 390, endPoint y: 83, distance: 148.4
click at [390, 83] on p "Nous vous remercions pour votre message, et vous confirmons l'ajout du document…" at bounding box center [264, 83] width 279 height 8
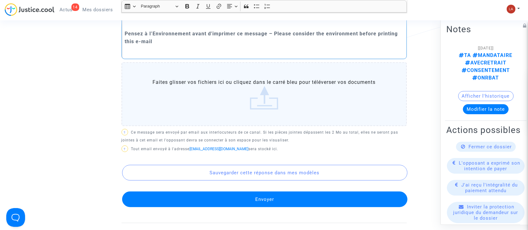
scroll to position [480, 0]
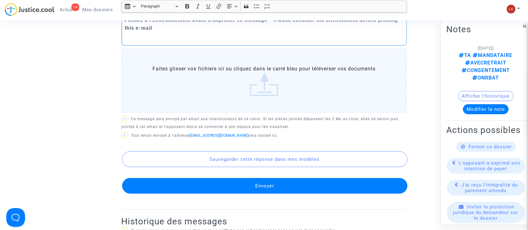
click at [293, 194] on button "Envoyer" at bounding box center [264, 186] width 285 height 16
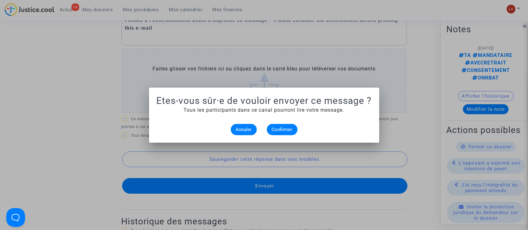
scroll to position [0, 0]
click at [279, 127] on span "Confirmer" at bounding box center [282, 130] width 21 height 6
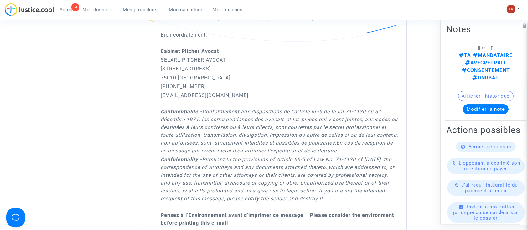
scroll to position [747, 0]
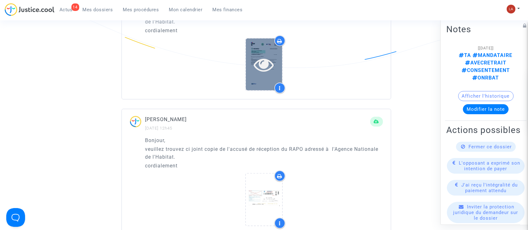
click at [252, 53] on div at bounding box center [264, 65] width 36 height 52
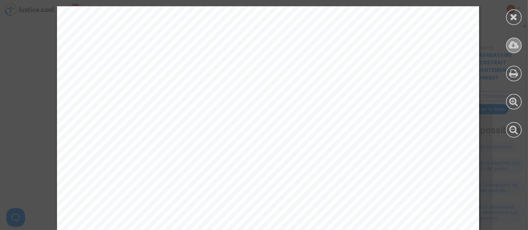
click at [516, 50] on icon at bounding box center [514, 44] width 10 height 9
click at [515, 18] on icon at bounding box center [514, 16] width 8 height 9
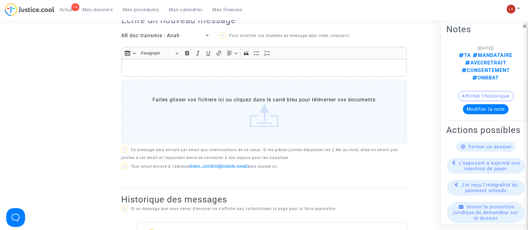
scroll to position [59, 0]
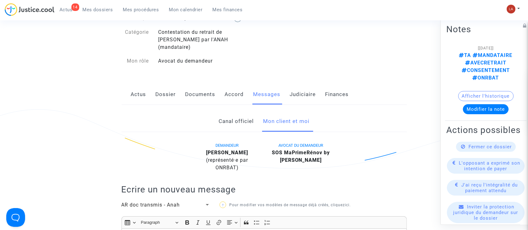
click at [292, 94] on link "Judiciaire" at bounding box center [303, 94] width 26 height 21
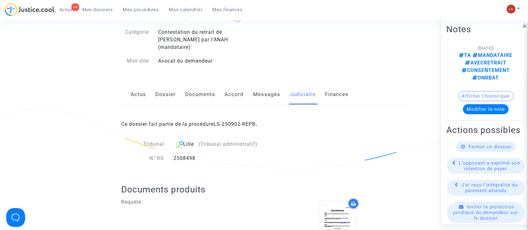
click at [182, 155] on div "2508498" at bounding box center [232, 159] width 127 height 8
copy div "2508498"
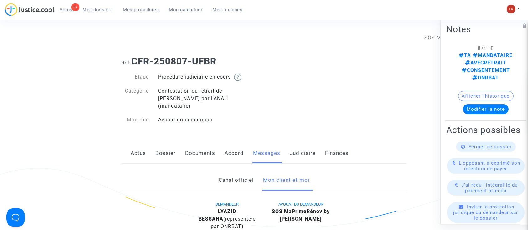
scroll to position [67, 0]
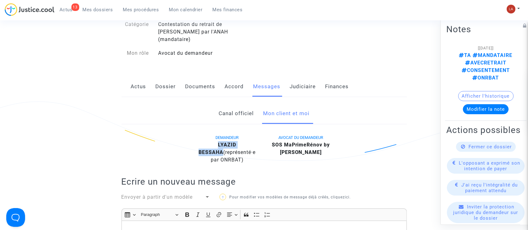
drag, startPoint x: 248, startPoint y: 137, endPoint x: 203, endPoint y: 136, distance: 45.1
click at [203, 141] on div "[PERSON_NAME] (représenté·e par [PERSON_NAME])" at bounding box center [227, 152] width 64 height 23
copy b "LYAZID BESSAHA"
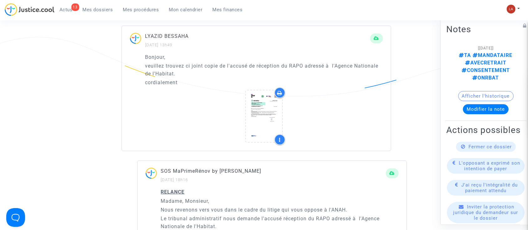
scroll to position [426, 0]
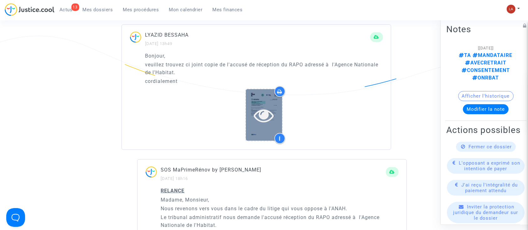
click at [262, 105] on icon at bounding box center [264, 115] width 20 height 20
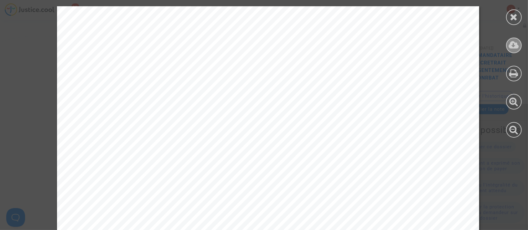
click at [515, 41] on icon at bounding box center [514, 44] width 10 height 9
click at [515, 20] on icon at bounding box center [514, 16] width 8 height 9
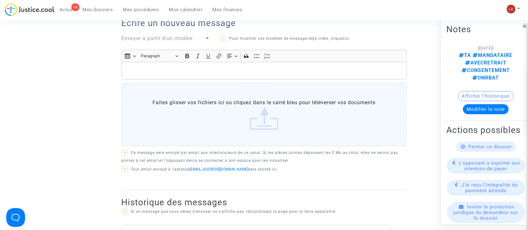
scroll to position [225, 0]
click at [147, 26] on div "DEMANDEUR [PERSON_NAME] (représenté·e par ONRBAT) AVOCAT DU DEMANDEUR SOS MaPri…" at bounding box center [263, 83] width 285 height 216
click at [145, 36] on span "Envoyer à partir d'un modèle" at bounding box center [156, 39] width 71 height 6
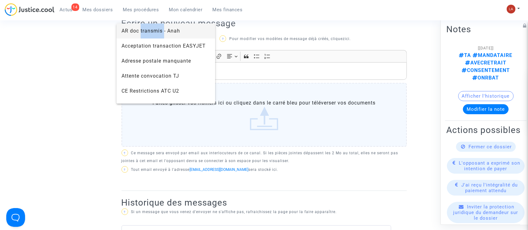
click at [145, 31] on span "AR doc transmis - Anah" at bounding box center [150, 31] width 59 height 6
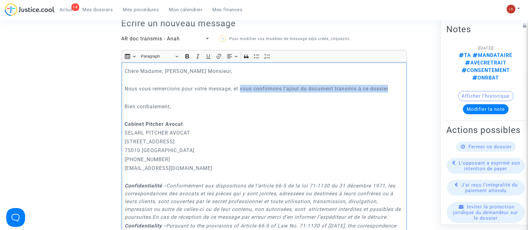
drag, startPoint x: 242, startPoint y: 80, endPoint x: 390, endPoint y: 80, distance: 147.8
click at [390, 85] on p "Nous vous remercions pour votre message, et vous confirmons l'ajout du document…" at bounding box center [264, 89] width 279 height 8
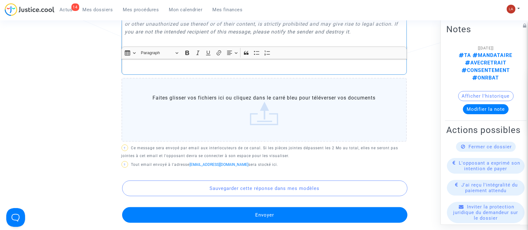
scroll to position [527, 0]
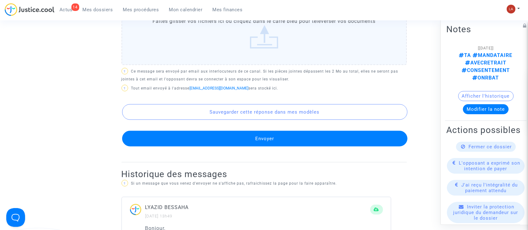
click at [268, 135] on button "Envoyer" at bounding box center [264, 139] width 285 height 16
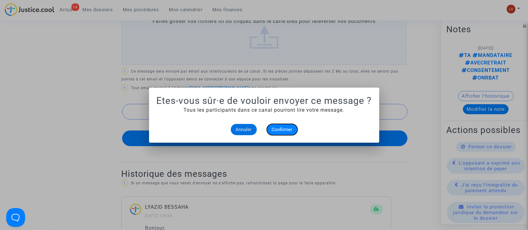
click at [283, 127] on span "Confirmer" at bounding box center [282, 130] width 21 height 6
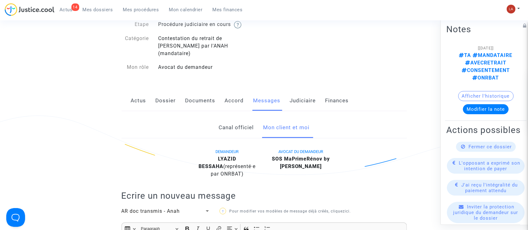
scroll to position [52, 0]
click at [294, 91] on link "Judiciaire" at bounding box center [303, 101] width 26 height 21
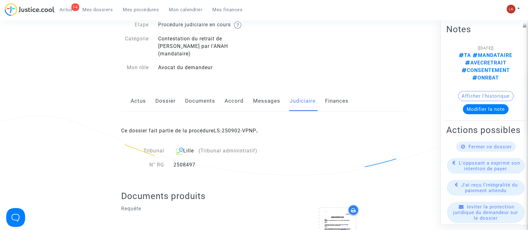
click at [190, 161] on div "2508497" at bounding box center [232, 165] width 127 height 8
copy div "2508497"
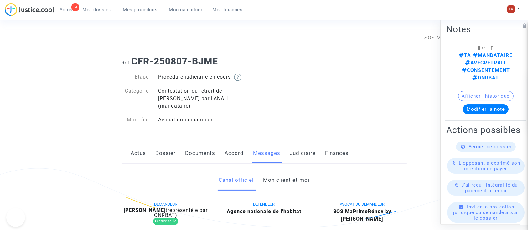
click at [270, 170] on link "Mon client et moi" at bounding box center [286, 180] width 46 height 21
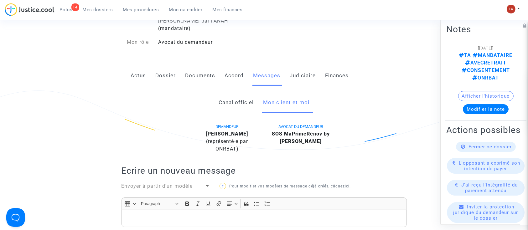
scroll to position [76, 0]
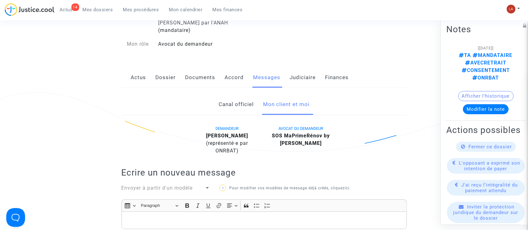
click at [295, 71] on link "Judiciaire" at bounding box center [303, 77] width 26 height 21
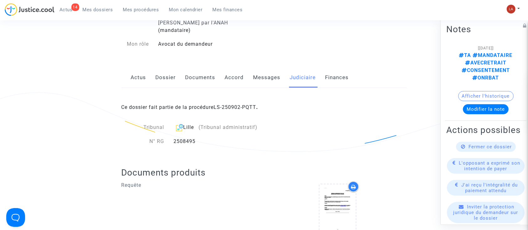
click at [186, 138] on div "2508495" at bounding box center [232, 142] width 127 height 8
copy div "2508495"
click at [261, 71] on link "Messages" at bounding box center [266, 77] width 27 height 21
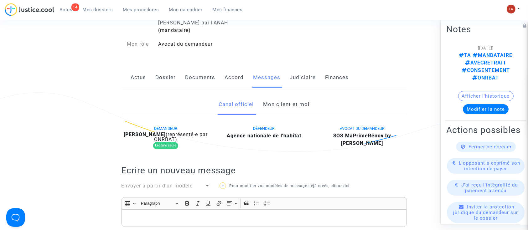
click at [276, 99] on link "Mon client et moi" at bounding box center [286, 104] width 46 height 21
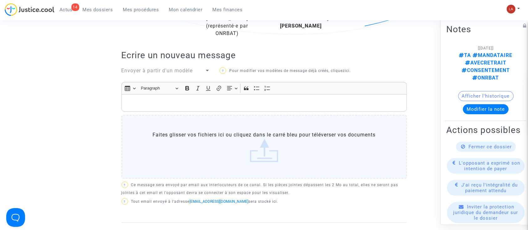
scroll to position [195, 0]
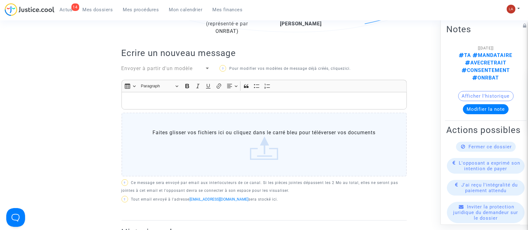
click at [183, 66] on span "Envoyer à partir d'un modèle" at bounding box center [156, 68] width 71 height 6
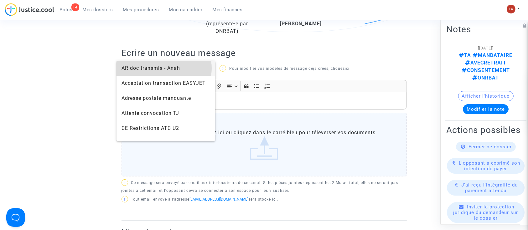
click at [164, 68] on span "AR doc transmis - Anah" at bounding box center [150, 68] width 59 height 6
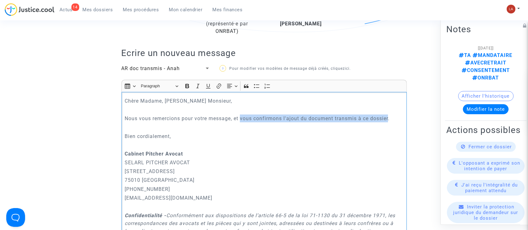
drag, startPoint x: 241, startPoint y: 117, endPoint x: 391, endPoint y: 116, distance: 149.7
click at [391, 116] on p "Nous vous remercions pour votre message, et vous confirmons l'ajout du document…" at bounding box center [264, 119] width 279 height 8
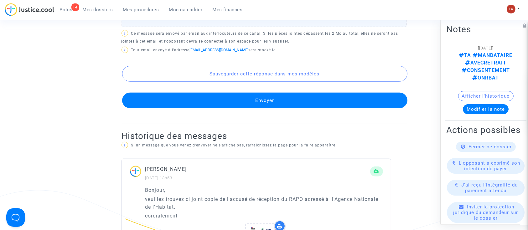
scroll to position [569, 0]
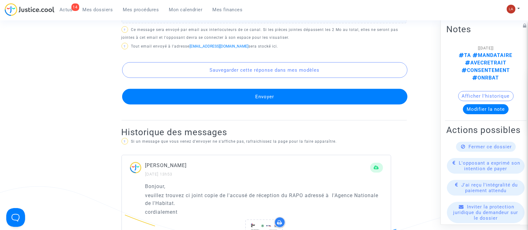
click at [300, 105] on button "Envoyer" at bounding box center [264, 97] width 285 height 16
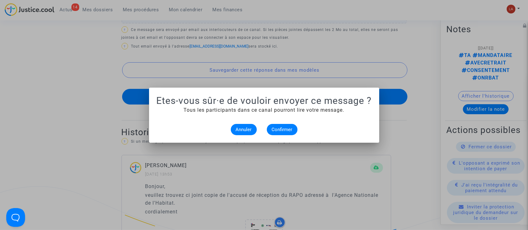
scroll to position [0, 0]
click at [281, 129] on span "Confirmer" at bounding box center [282, 130] width 21 height 6
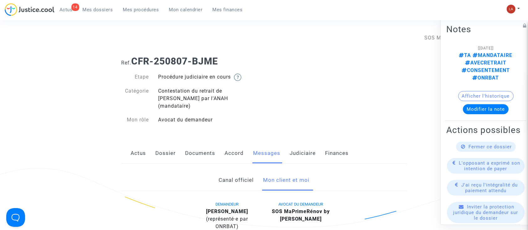
scroll to position [569, 0]
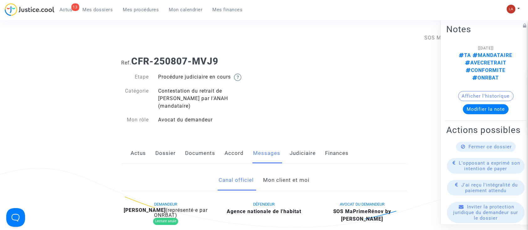
click at [282, 172] on link "Mon client et moi" at bounding box center [286, 180] width 46 height 21
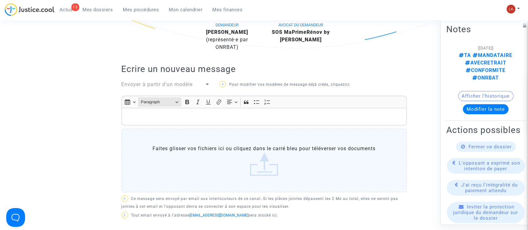
scroll to position [178, 0]
click at [158, 82] on span "Envoyer à partir d'un modèle" at bounding box center [156, 85] width 71 height 6
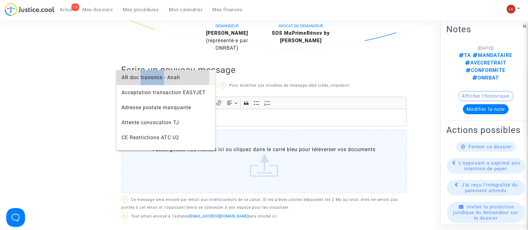
click at [158, 77] on span "AR doc transmis - Anah" at bounding box center [150, 78] width 59 height 6
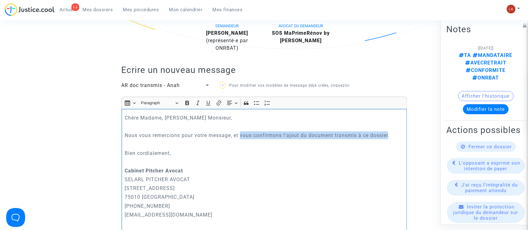
drag, startPoint x: 241, startPoint y: 124, endPoint x: 390, endPoint y: 127, distance: 149.1
click at [390, 132] on p "Nous vous remercions pour votre message, et vous confirmons l'ajout du document…" at bounding box center [264, 136] width 279 height 8
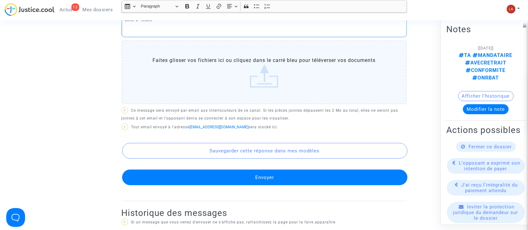
scroll to position [489, 0]
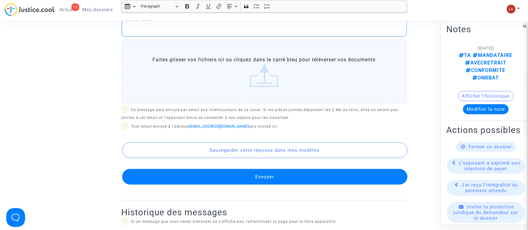
click at [254, 168] on div "Sauvegarder cette réponse dans mes modèles Envoyer" at bounding box center [263, 158] width 285 height 53
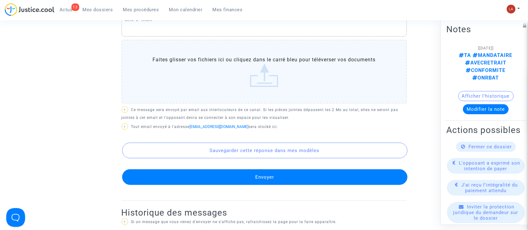
click at [257, 174] on button "Envoyer" at bounding box center [264, 177] width 285 height 16
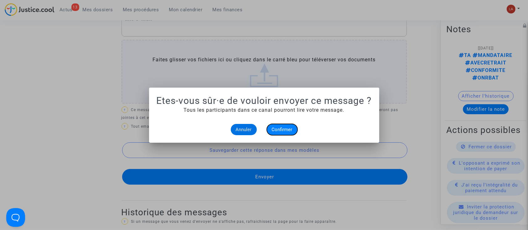
click at [269, 124] on button "Confirmer" at bounding box center [282, 129] width 31 height 11
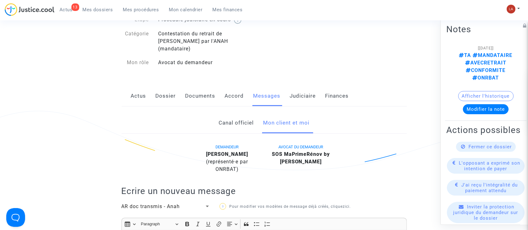
scroll to position [58, 0]
drag, startPoint x: 254, startPoint y: 145, endPoint x: 221, endPoint y: 144, distance: 32.9
click at [220, 151] on b "MOHAMED EL ACHHAB" at bounding box center [227, 154] width 42 height 6
drag, startPoint x: 255, startPoint y: 145, endPoint x: 194, endPoint y: 148, distance: 60.8
click at [194, 148] on div "DEMANDEUR MOHAMED EL ACHHAB (représenté·e par ONRBAT)" at bounding box center [227, 158] width 74 height 30
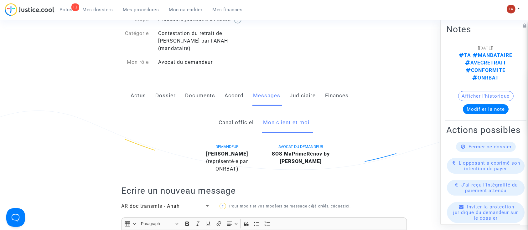
copy b "MOHAMED EL ACHHAB"
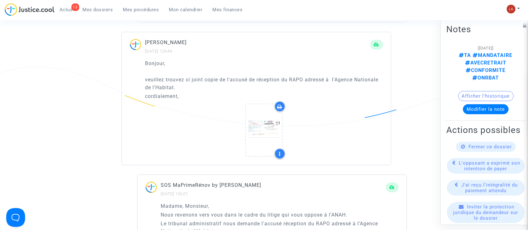
scroll to position [689, 0]
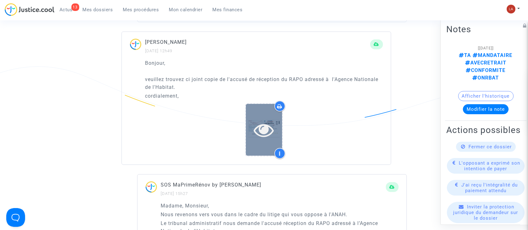
click at [259, 138] on div at bounding box center [264, 130] width 36 height 52
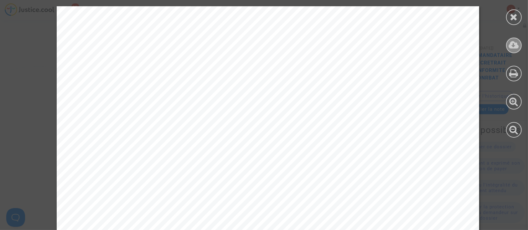
click at [514, 41] on icon at bounding box center [514, 44] width 10 height 9
click at [513, 13] on icon at bounding box center [514, 16] width 8 height 9
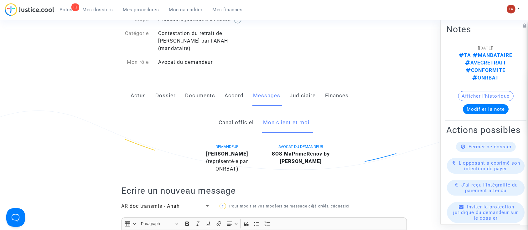
scroll to position [57, 0]
click at [301, 89] on link "Judiciaire" at bounding box center [303, 96] width 26 height 21
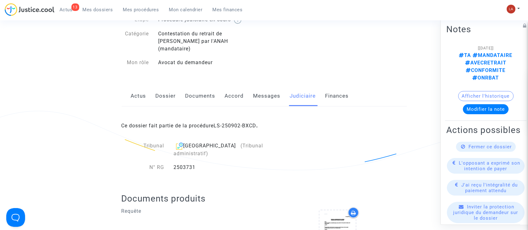
click at [181, 164] on div "2503731" at bounding box center [232, 168] width 127 height 8
copy div "2503731"
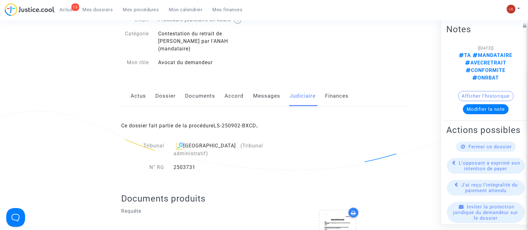
click at [263, 91] on link "Messages" at bounding box center [266, 96] width 27 height 21
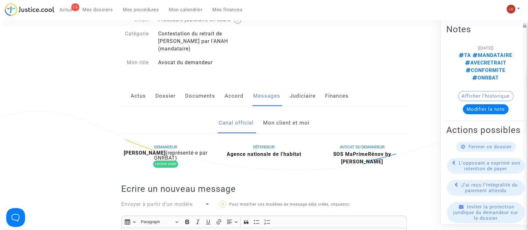
click at [292, 114] on link "Mon client et moi" at bounding box center [286, 123] width 46 height 21
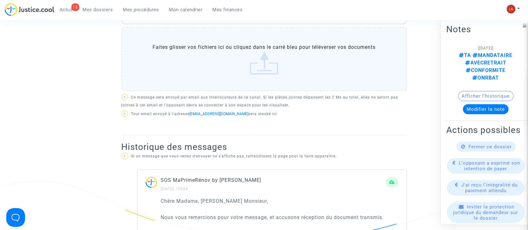
scroll to position [281, 0]
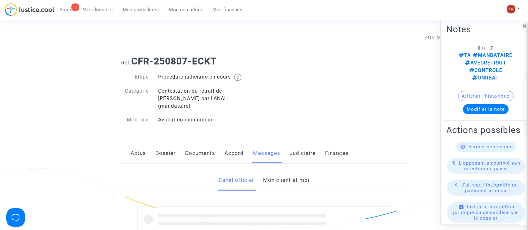
click at [272, 172] on link "Mon client et moi" at bounding box center [286, 180] width 46 height 21
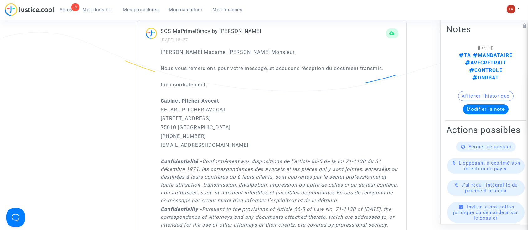
scroll to position [479, 0]
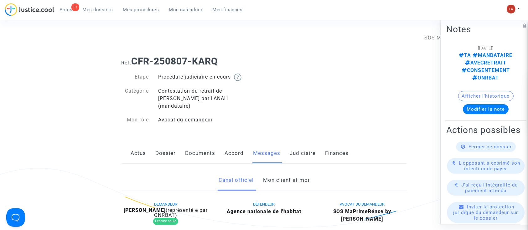
drag, startPoint x: 0, startPoint y: 0, endPoint x: 278, endPoint y: 172, distance: 326.5
click at [278, 172] on link "Mon client et moi" at bounding box center [286, 180] width 46 height 21
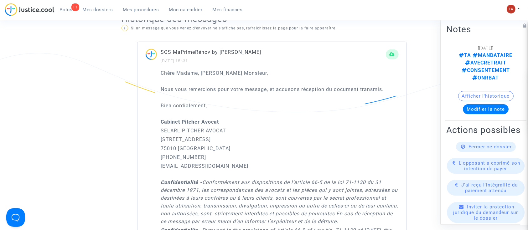
scroll to position [435, 0]
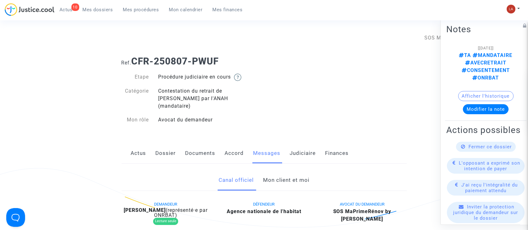
click at [294, 173] on link "Mon client et moi" at bounding box center [286, 180] width 46 height 21
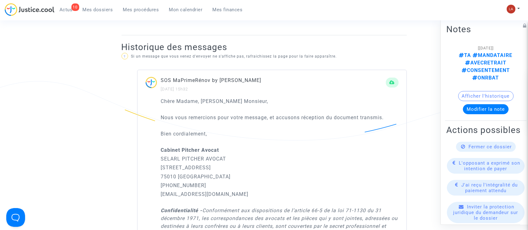
scroll to position [388, 0]
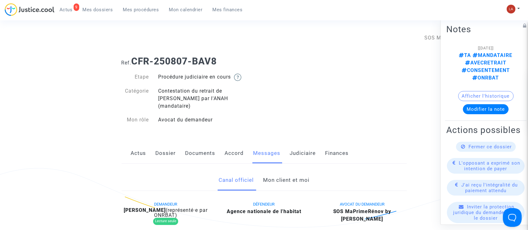
click at [278, 172] on link "Mon client et moi" at bounding box center [286, 180] width 46 height 21
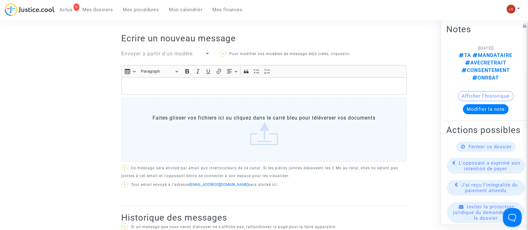
scroll to position [124, 0]
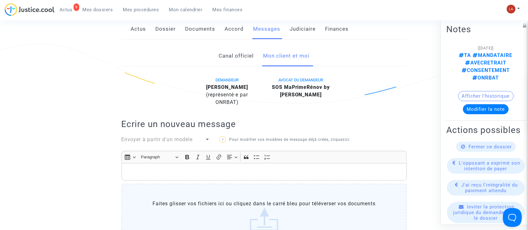
drag, startPoint x: 252, startPoint y: 79, endPoint x: 199, endPoint y: 79, distance: 53.2
click at [199, 84] on div "FATIMA BOUROUMIA (représenté·e par ONRBAT)" at bounding box center [227, 95] width 64 height 23
click at [200, 84] on div "FATIMA BOUROUMIA (représenté·e par ONRBAT)" at bounding box center [227, 95] width 64 height 23
drag, startPoint x: 200, startPoint y: 79, endPoint x: 255, endPoint y: 77, distance: 54.8
click at [255, 84] on div "FATIMA BOUROUMIA (représenté·e par ONRBAT)" at bounding box center [227, 95] width 64 height 23
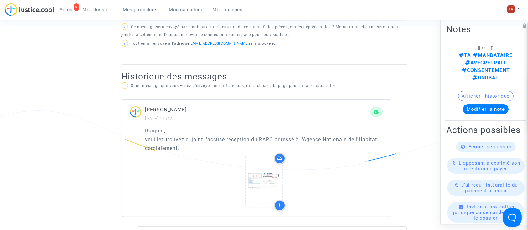
scroll to position [352, 0]
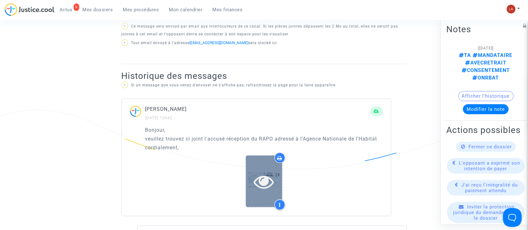
click at [259, 198] on div at bounding box center [264, 182] width 36 height 52
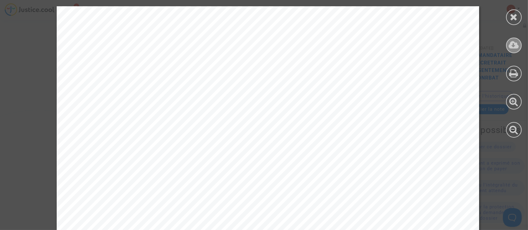
click at [511, 49] on icon at bounding box center [514, 44] width 10 height 9
click at [514, 15] on icon at bounding box center [514, 16] width 8 height 9
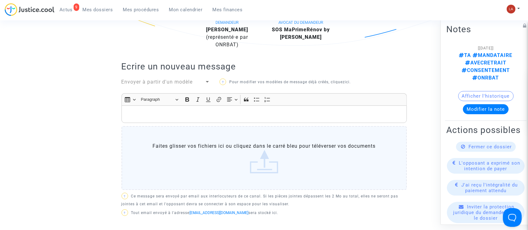
scroll to position [182, 0]
click at [166, 79] on span "Envoyer à partir d'un modèle" at bounding box center [156, 82] width 71 height 6
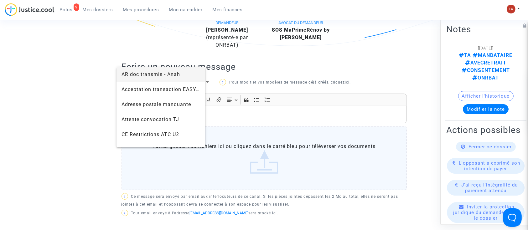
click at [166, 74] on span "AR doc transmis - Anah" at bounding box center [150, 74] width 59 height 6
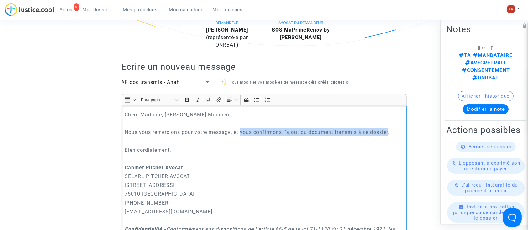
drag, startPoint x: 242, startPoint y: 123, endPoint x: 390, endPoint y: 128, distance: 147.9
click at [390, 128] on p "Nous vous remercions pour votre message, et vous confirmons l'ajout du document…" at bounding box center [264, 132] width 279 height 8
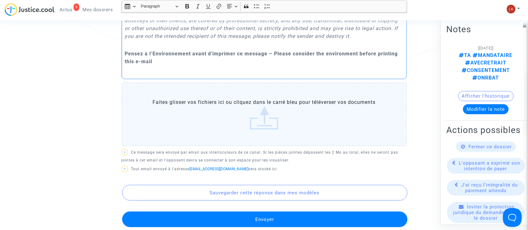
scroll to position [451, 0]
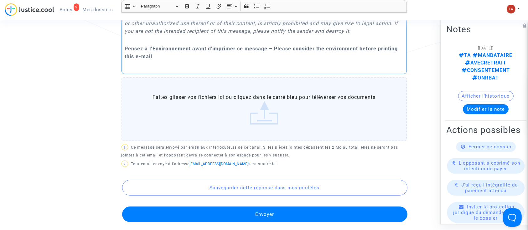
click at [290, 213] on button "Envoyer" at bounding box center [264, 215] width 285 height 16
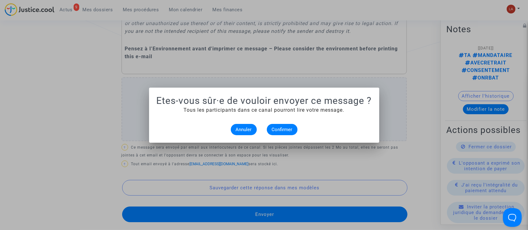
scroll to position [0, 0]
click at [283, 132] on span "Confirmer" at bounding box center [282, 130] width 21 height 6
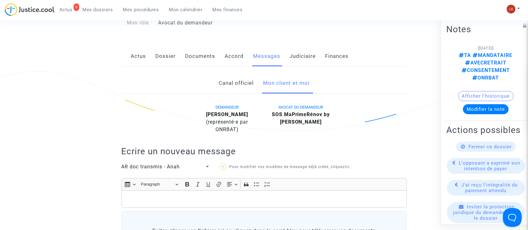
scroll to position [47, 0]
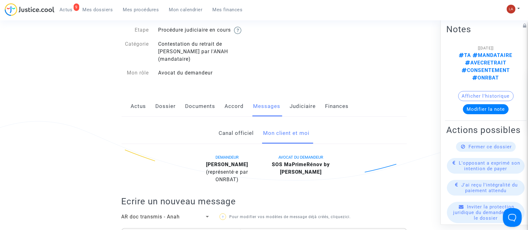
click at [308, 96] on link "Judiciaire" at bounding box center [303, 106] width 26 height 21
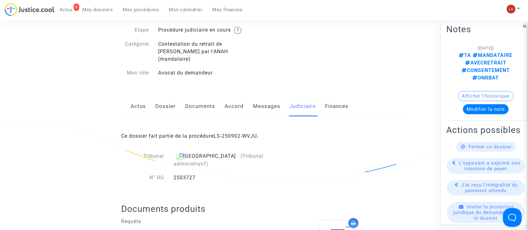
click at [192, 174] on div "2503727" at bounding box center [232, 178] width 127 height 8
copy div "2503727"
click at [272, 102] on link "Messages" at bounding box center [266, 106] width 27 height 21
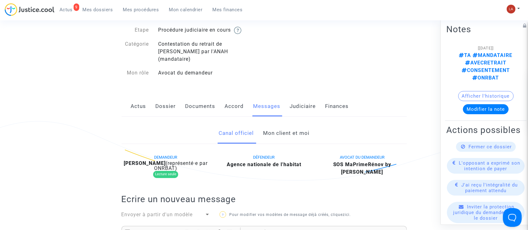
click at [280, 126] on link "Mon client et moi" at bounding box center [286, 133] width 46 height 21
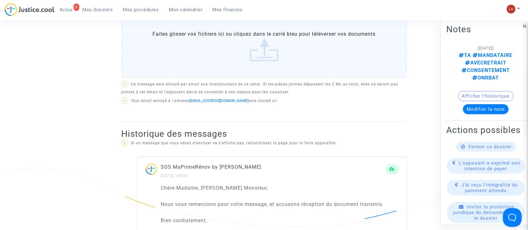
scroll to position [294, 0]
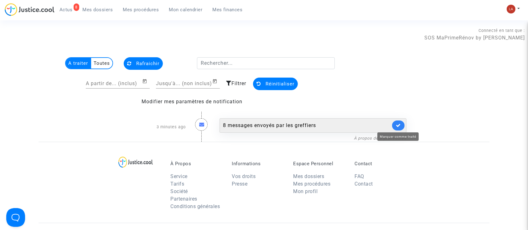
click at [399, 126] on icon at bounding box center [398, 125] width 5 height 5
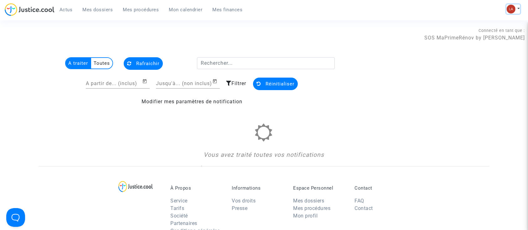
click at [509, 7] on img at bounding box center [511, 9] width 9 height 9
click at [490, 31] on link "Changer de compte" at bounding box center [488, 32] width 63 height 10
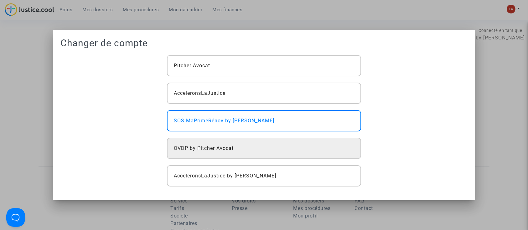
click at [205, 158] on div "OVDP by Pitcher Avocat" at bounding box center [264, 148] width 194 height 21
